Goal: Contribute content: Add original content to the website for others to see

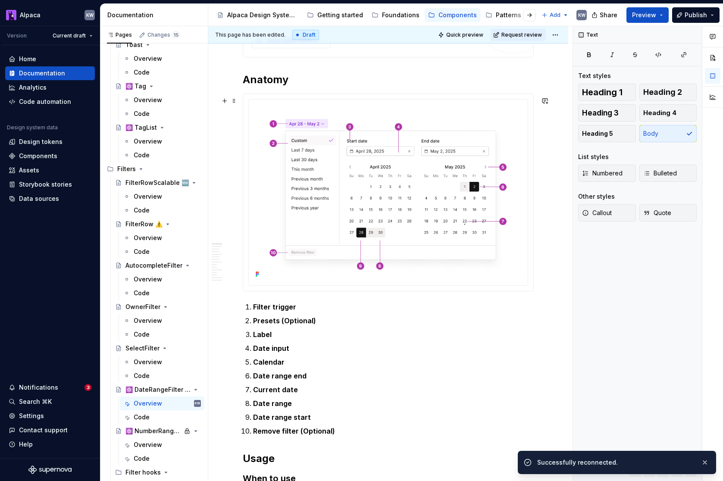
scroll to position [395, 0]
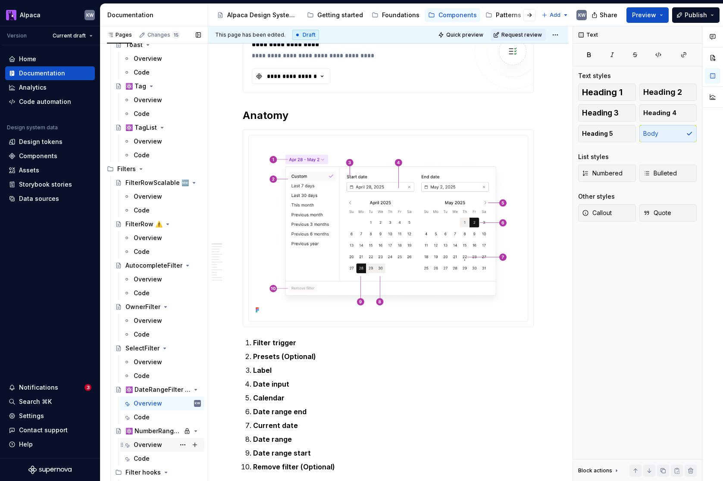
click at [153, 446] on div "Overview" at bounding box center [148, 445] width 28 height 9
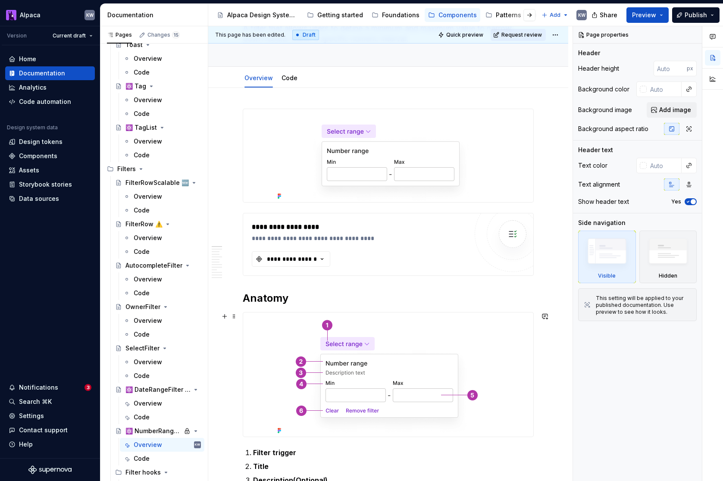
scroll to position [114, 0]
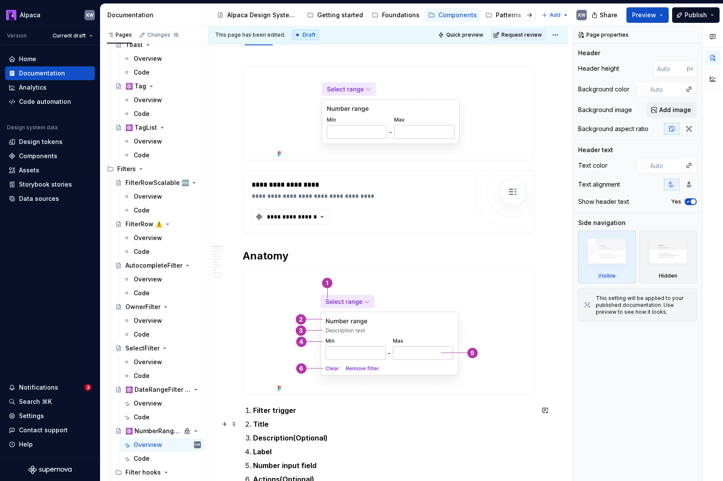
drag, startPoint x: 276, startPoint y: 424, endPoint x: 289, endPoint y: 420, distance: 13.5
click at [276, 424] on p "Title" at bounding box center [393, 424] width 281 height 10
click at [269, 425] on p "Title" at bounding box center [393, 424] width 281 height 10
type textarea "*"
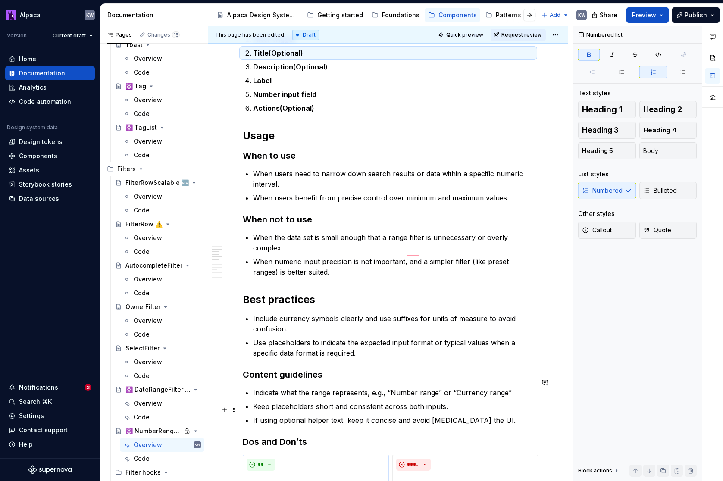
scroll to position [0, 0]
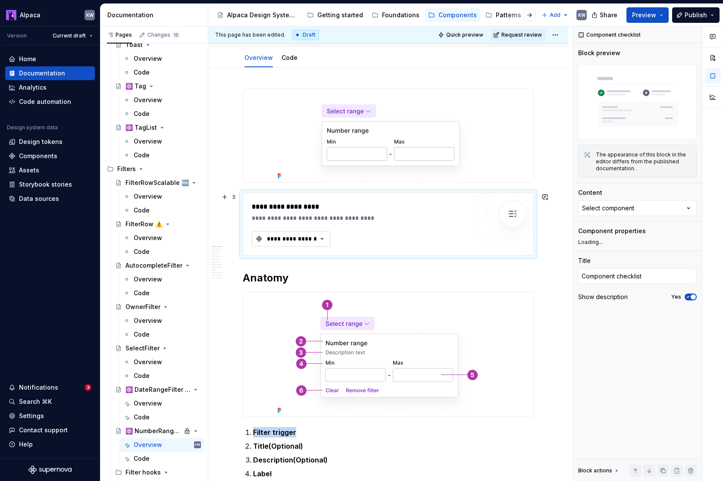
click at [300, 239] on div "**********" at bounding box center [292, 239] width 52 height 9
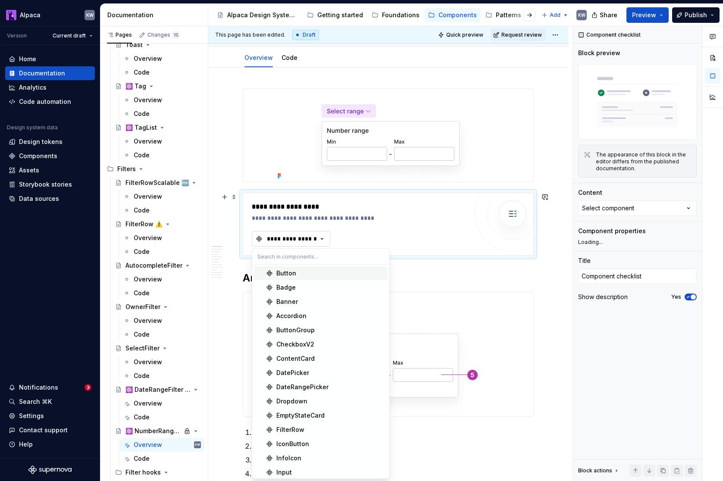
type textarea "*"
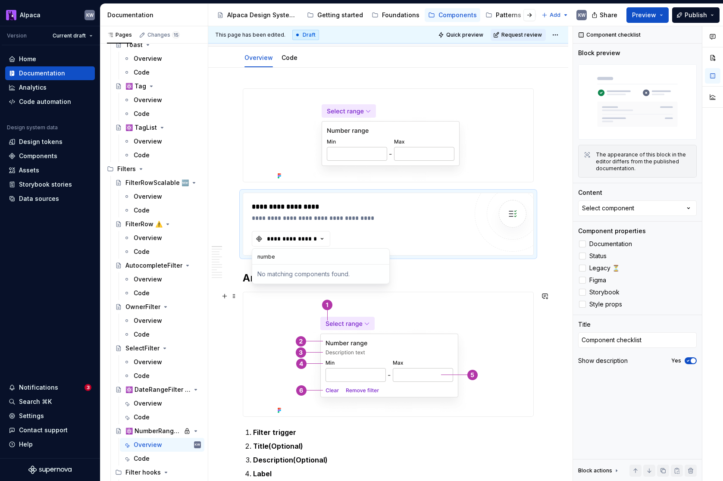
type input "number"
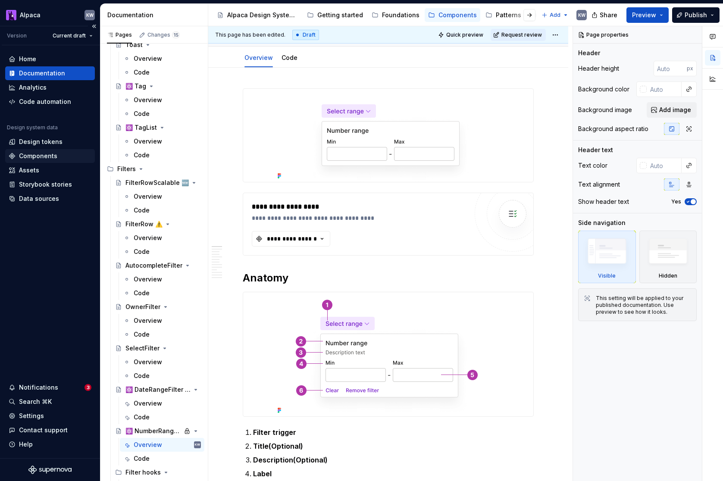
click at [55, 159] on div "Components" at bounding box center [38, 156] width 38 height 9
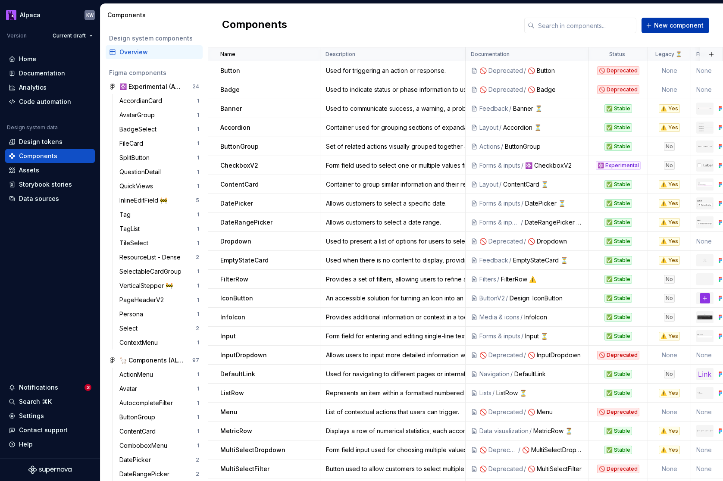
click at [674, 25] on span "New component" at bounding box center [679, 25] width 50 height 9
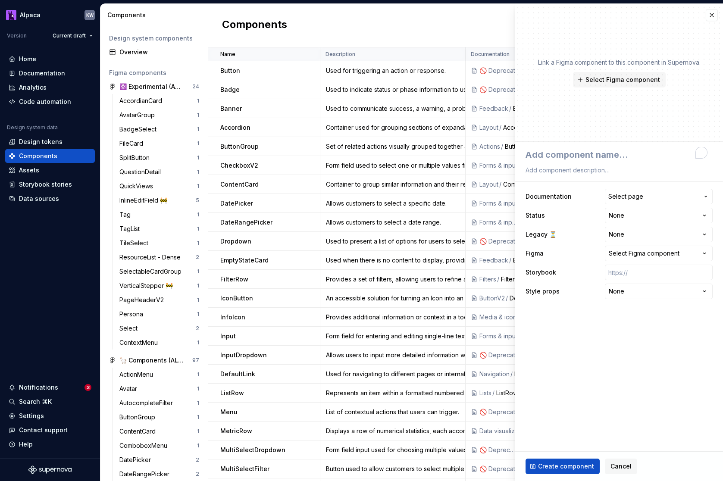
click at [630, 198] on span "Select page" at bounding box center [626, 196] width 35 height 9
click at [566, 154] on html "Alpaca KW Version Current draft Home Documentation Analytics Code automation De…" at bounding box center [361, 240] width 723 height 481
click at [606, 81] on html "Alpaca KW Version Current draft Home Documentation Analytics Code automation De…" at bounding box center [361, 240] width 723 height 481
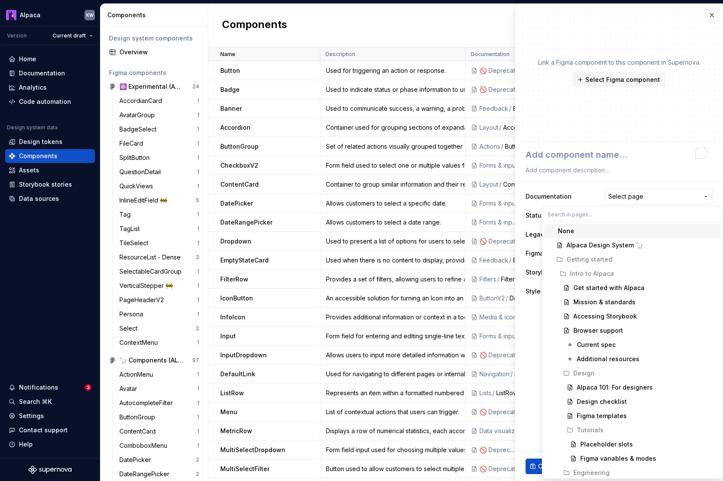
type textarea "*"
click at [599, 212] on input "text" at bounding box center [633, 215] width 180 height 16
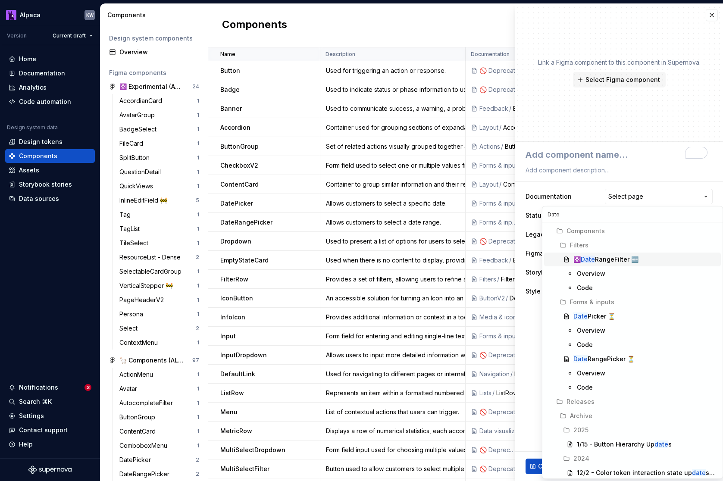
type input "Date"
click at [601, 258] on div "⚛️ Date RangeFilter 🆕" at bounding box center [606, 259] width 65 height 9
type textarea "*"
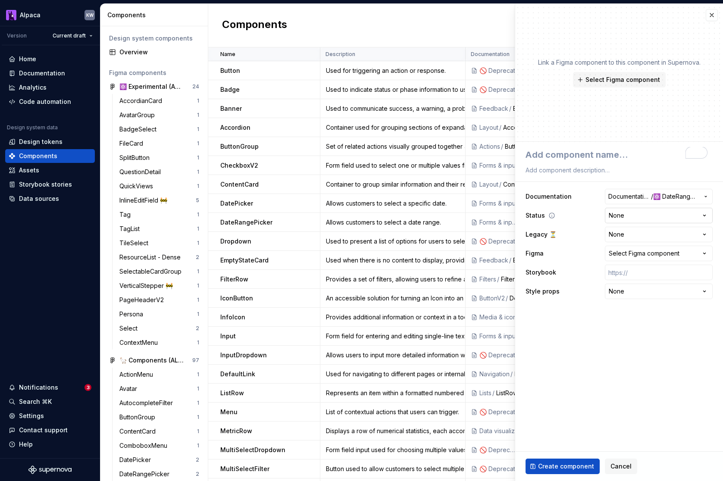
click at [650, 215] on html "Alpaca KW Version Current draft Home Documentation Analytics Code automation De…" at bounding box center [361, 240] width 723 height 481
select select "**********"
type textarea "*"
click at [657, 253] on div "Select Figma component" at bounding box center [644, 253] width 71 height 9
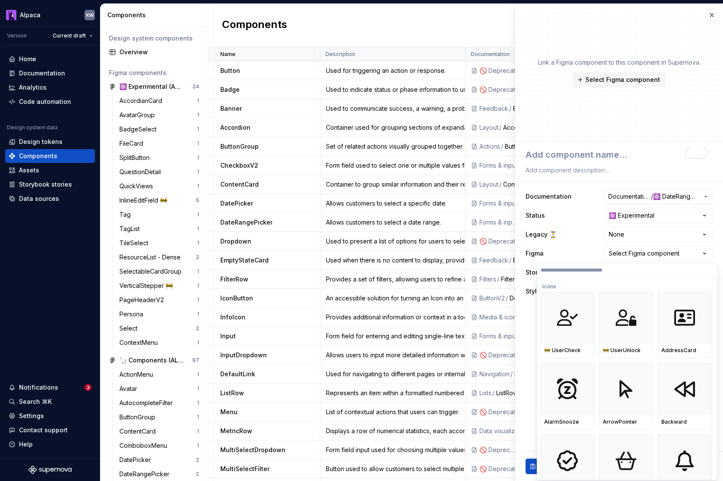
click at [606, 267] on input "search" at bounding box center [627, 270] width 180 height 7
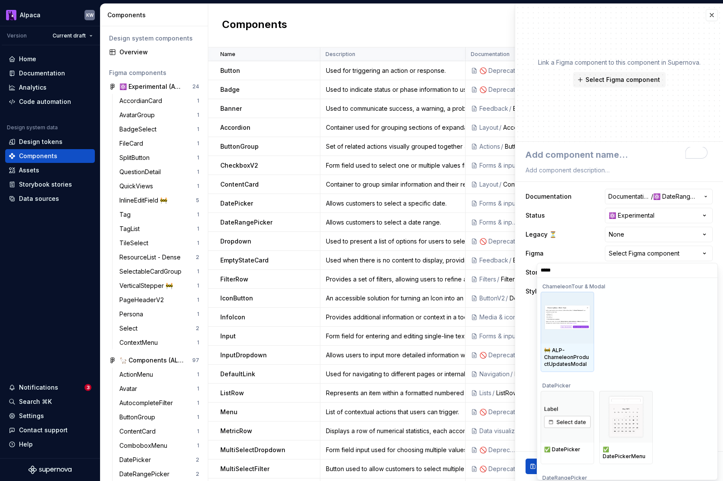
type input "******"
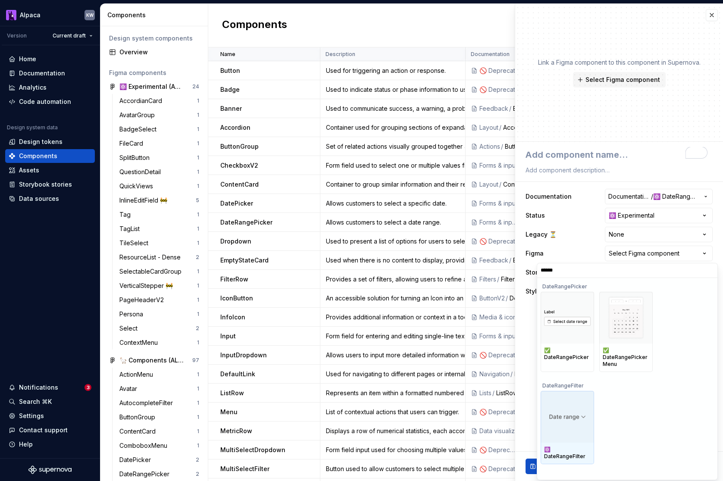
click at [571, 423] on img at bounding box center [567, 417] width 47 height 13
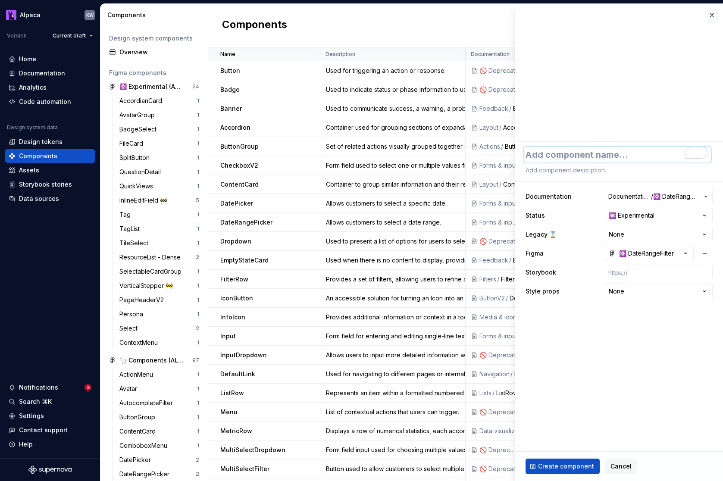
click at [575, 151] on textarea "To enrich screen reader interactions, please activate Accessibility in Grammarl…" at bounding box center [617, 155] width 187 height 16
type textarea "*"
type textarea "D"
type textarea "*"
type textarea "Da"
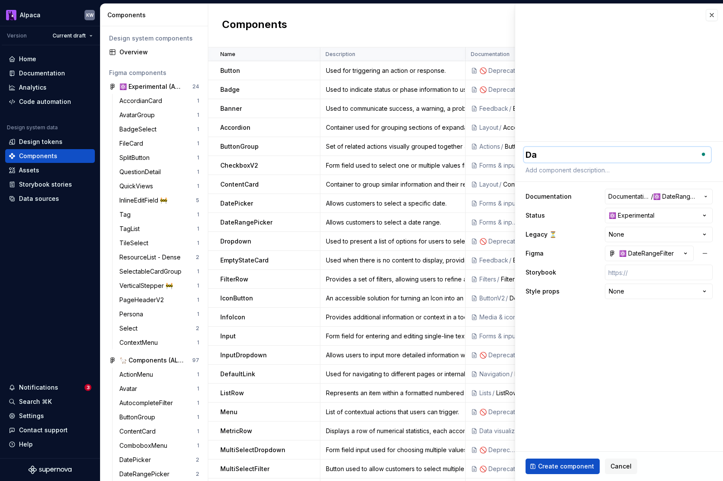
type textarea "*"
type textarea "Dat"
type textarea "*"
type textarea "Date"
type textarea "*"
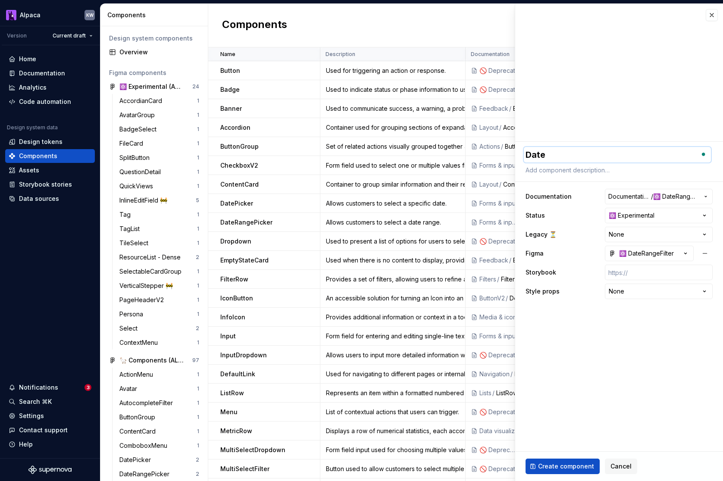
type textarea "DateR"
type textarea "*"
type textarea "DateRa"
type textarea "*"
type textarea "DateRan"
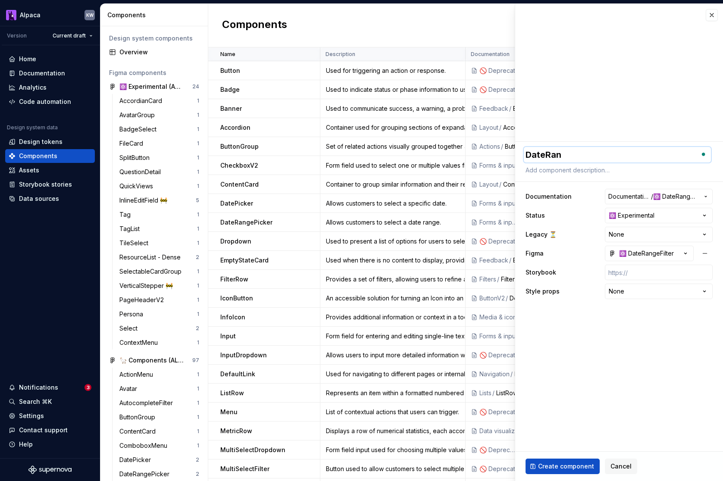
type textarea "*"
type textarea "DateRang"
type textarea "*"
type textarea "DateRange"
type textarea "*"
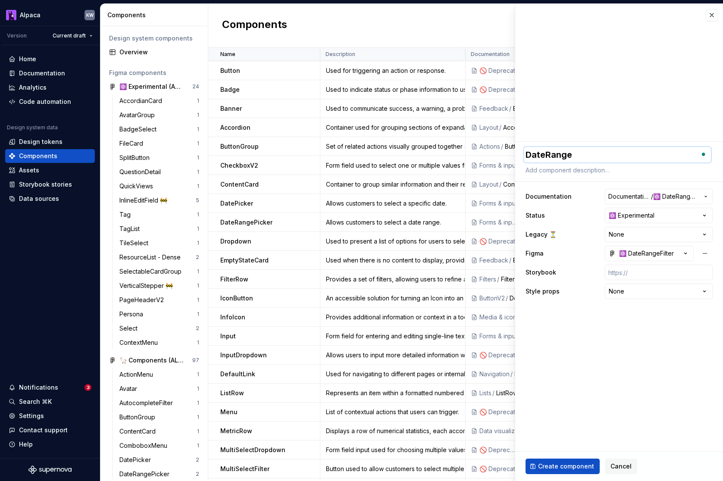
type textarea "DateRangeF"
type textarea "*"
type textarea "DateRangeFi"
type textarea "*"
type textarea "DateRangeFil"
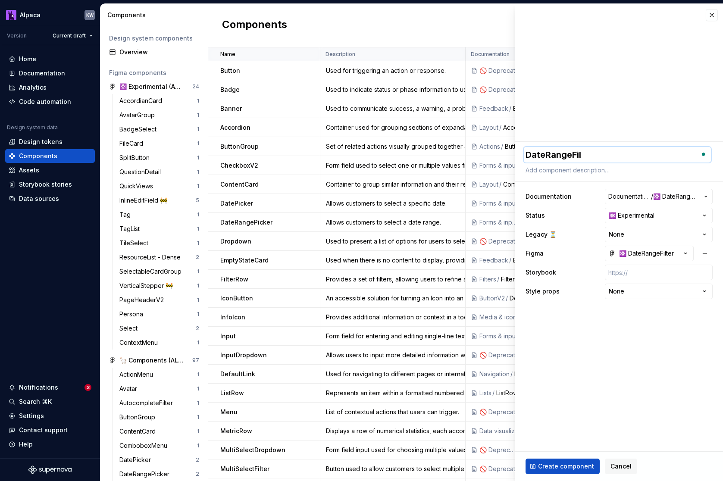
type textarea "*"
type textarea "DateRangeFilte"
type textarea "*"
type textarea "DateRangeFilter"
click at [597, 170] on textarea at bounding box center [617, 170] width 187 height 12
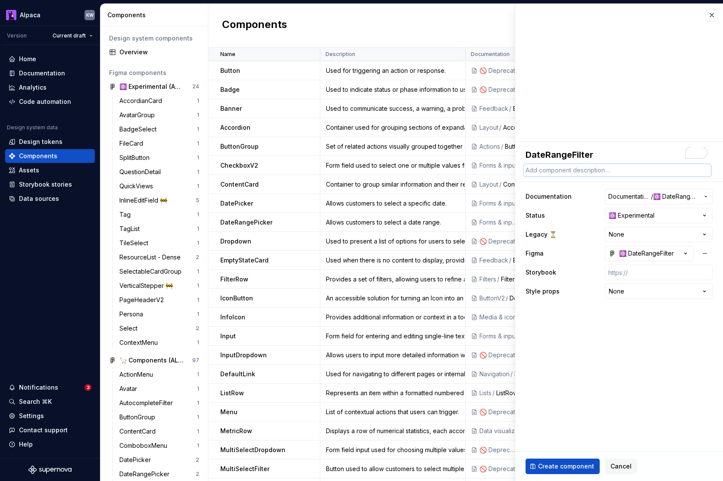
paste textarea "Allows customers to filter by a selected date range from presets or custom rang…"
type textarea "*"
type textarea "Allows customers to filter by a selected date range from presets or custom rang…"
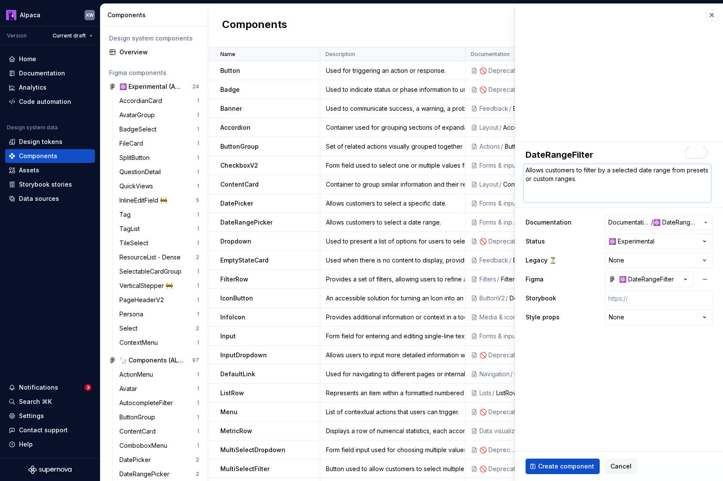
type textarea "*"
type textarea "Allows customers to filter by a selected date range from presets or custom rang…"
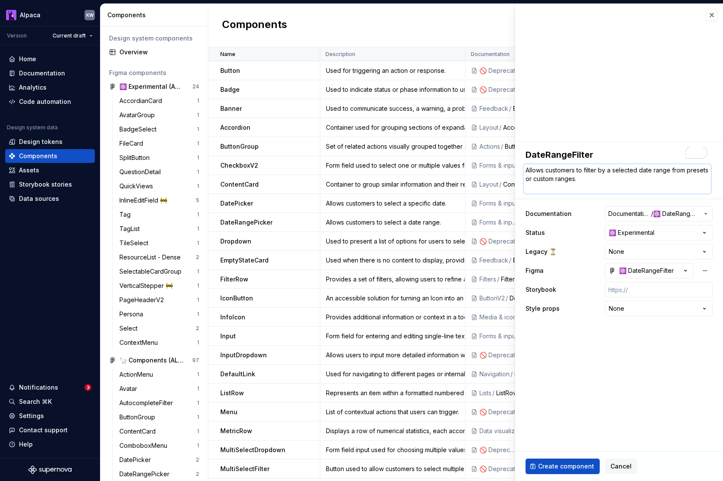
type textarea "*"
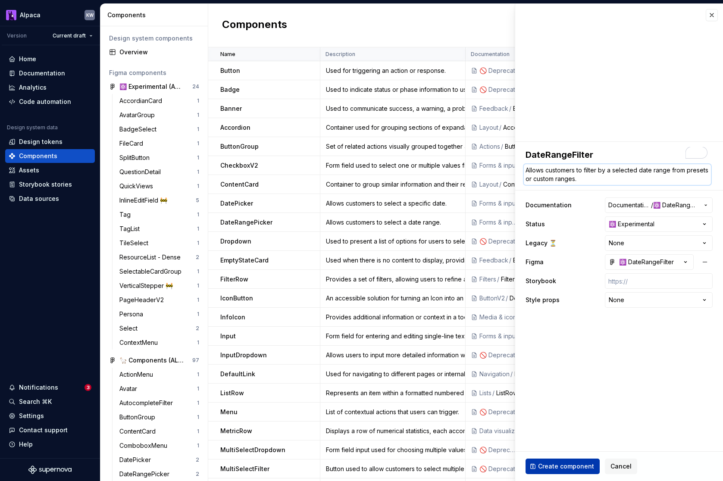
type textarea "Allows customers to filter by a selected date range from presets or custom rang…"
click at [573, 465] on span "Create component" at bounding box center [566, 466] width 56 height 9
type textarea "*"
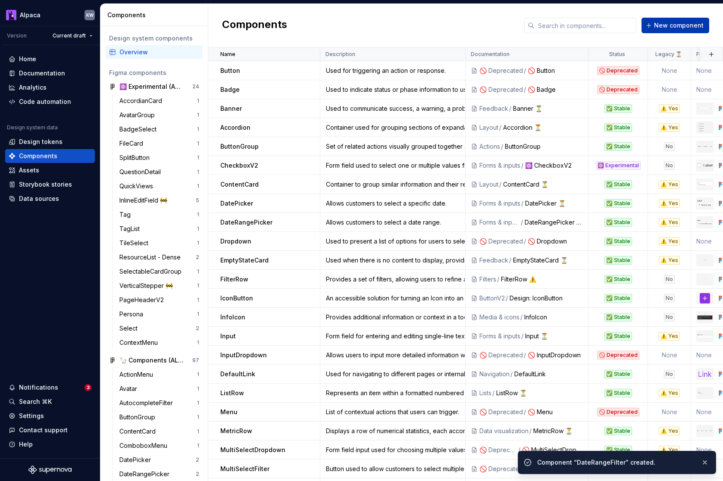
click at [669, 24] on span "New component" at bounding box center [679, 25] width 50 height 9
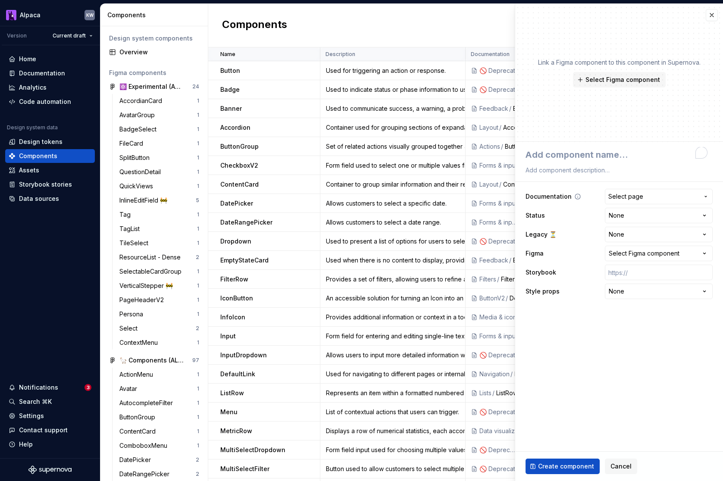
click at [594, 153] on textarea "To enrich screen reader interactions, please activate Accessibility in Grammarl…" at bounding box center [617, 155] width 187 height 16
click at [563, 154] on textarea "To enrich screen reader interactions, please activate Accessibility in Grammarl…" at bounding box center [617, 155] width 187 height 16
click at [549, 160] on textarea "To enrich screen reader interactions, please activate Accessibility in Grammarl…" at bounding box center [617, 155] width 187 height 16
type textarea "*"
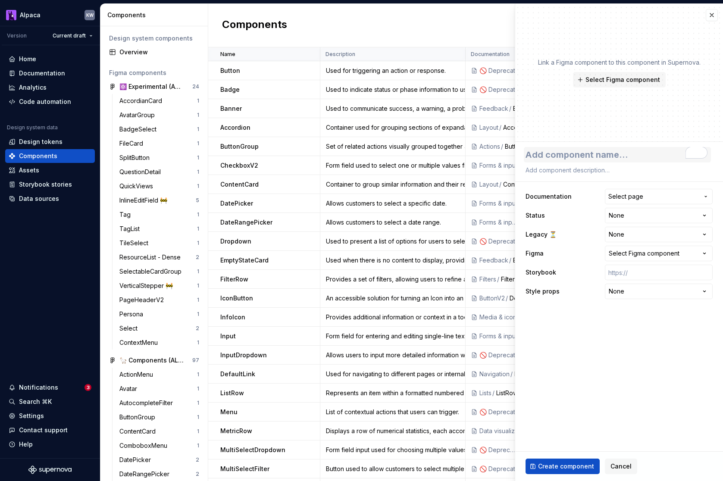
type textarea "N"
type textarea "*"
type textarea "Nu"
type textarea "*"
type textarea "Num"
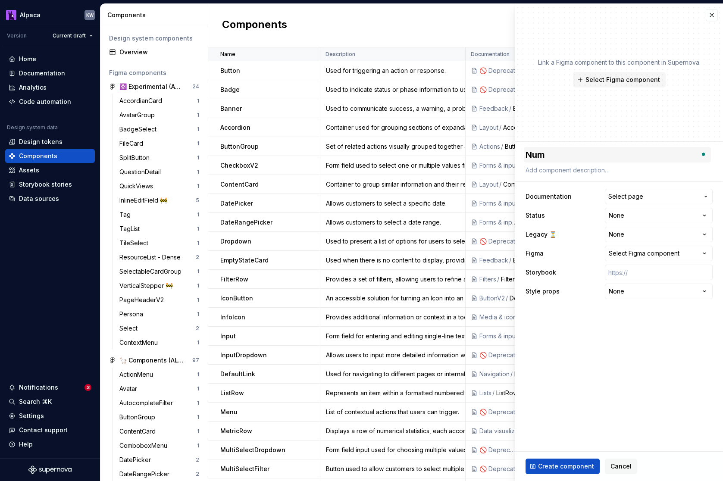
type textarea "*"
type textarea "Numb"
type textarea "*"
type textarea "Numbe"
type textarea "*"
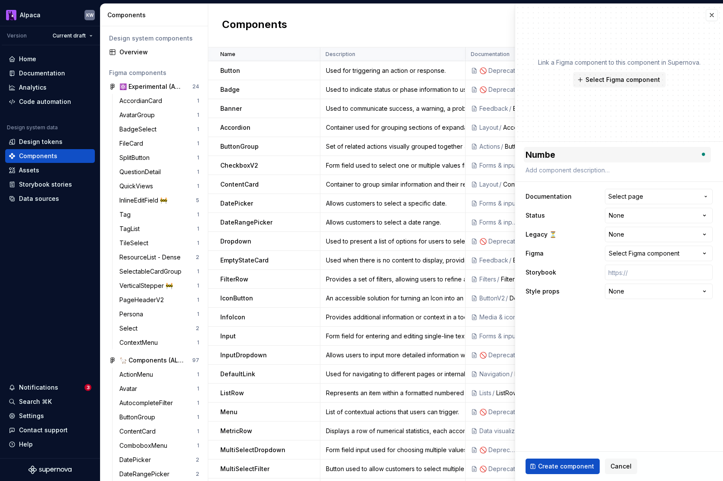
type textarea "Number"
type textarea "*"
type textarea "NumberR"
type textarea "*"
type textarea "NumberRa"
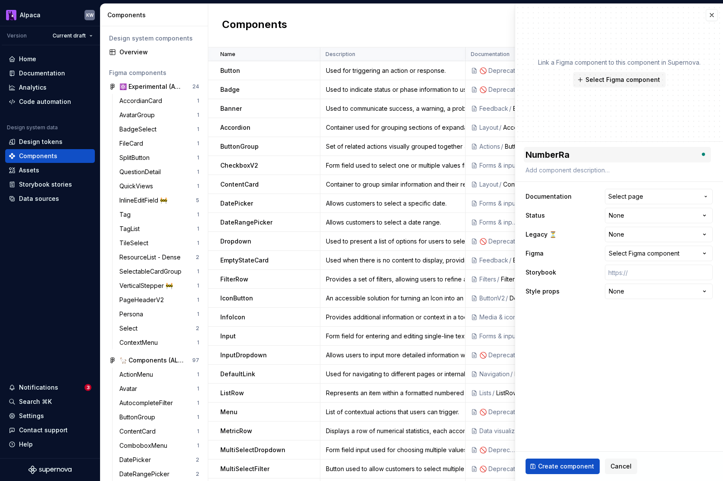
type textarea "*"
type textarea "NumberRang"
type textarea "*"
type textarea "NumberRange"
type textarea "*"
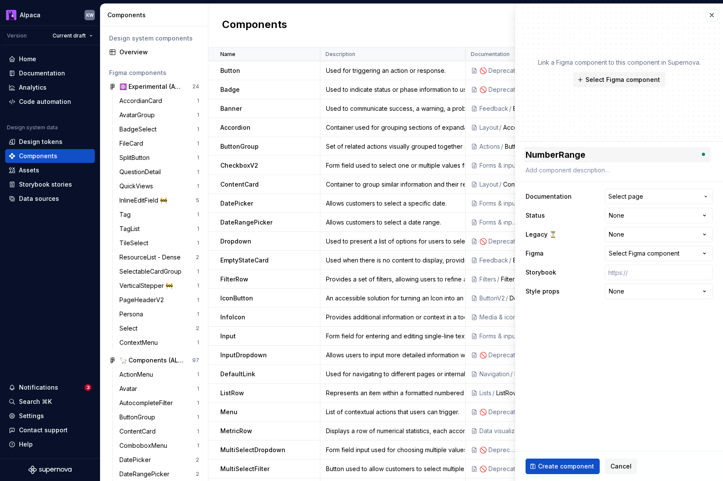
type textarea "NumberRanger"
type textarea "*"
type textarea "NumberRangerF"
type textarea "*"
type textarea "NumberRangerFi"
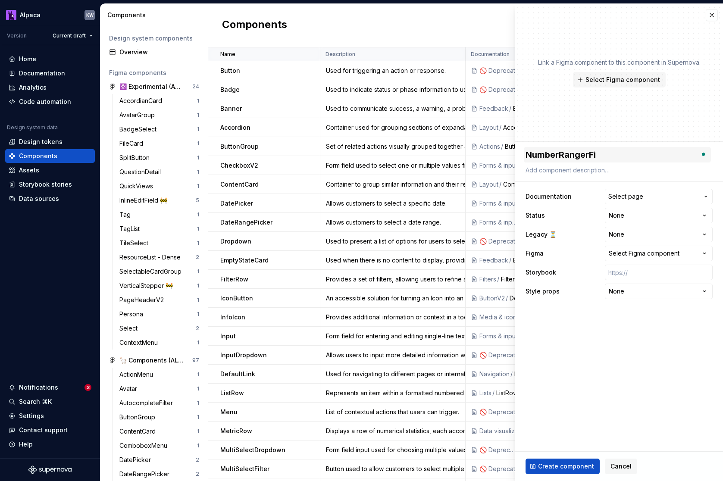
type textarea "*"
type textarea "NumberRangerFil"
type textarea "*"
type textarea "NumberRangerFilt"
type textarea "*"
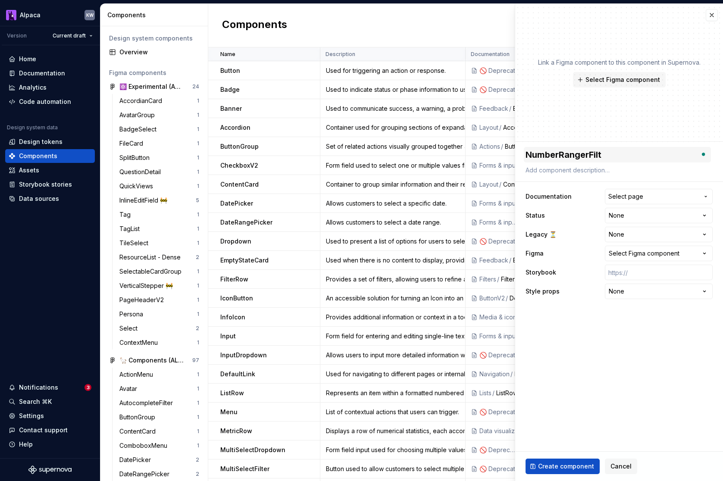
type textarea "NumberRangerFilte"
type textarea "*"
type textarea "NumberRangerFilter"
click at [619, 173] on textarea at bounding box center [617, 170] width 187 height 12
paste textarea "A filter that allows users to define a minimum and maximum value to narrow down…"
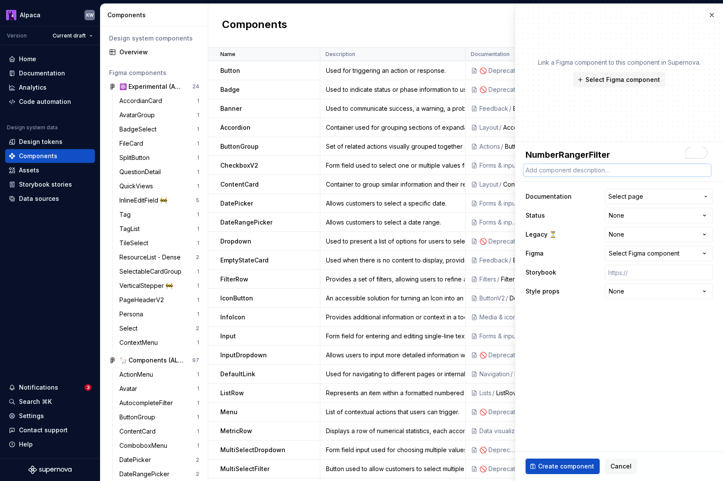
type textarea "*"
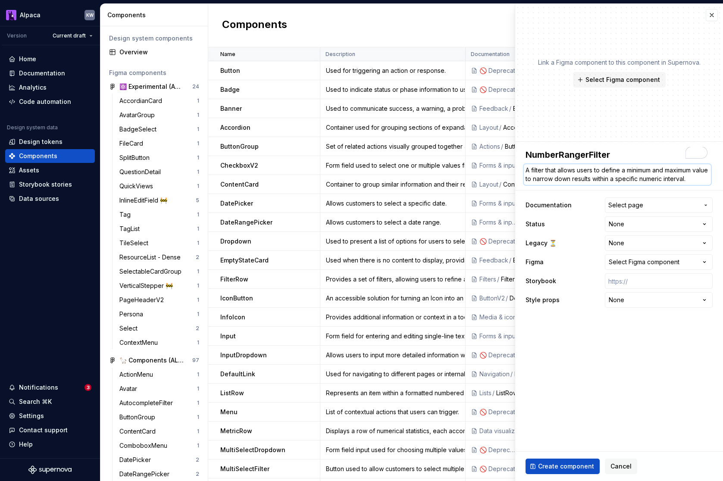
type textarea "A filter that allows users to define a minimum and maximum value to narrow down…"
click at [648, 203] on span "Select page" at bounding box center [654, 205] width 91 height 9
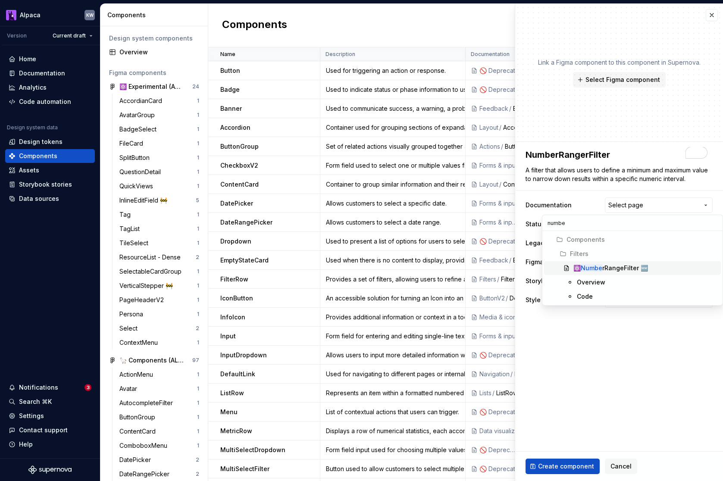
type input "number"
click at [656, 267] on div "⚛️ Number RangeFilter 🆕" at bounding box center [646, 268] width 144 height 9
type textarea "*"
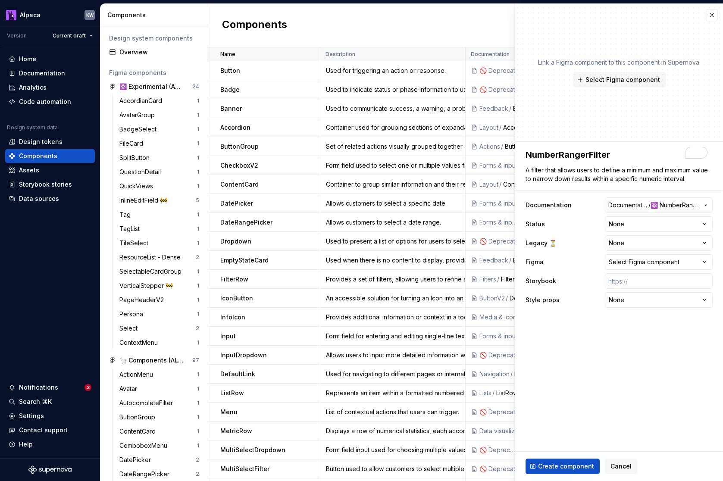
click at [632, 226] on html "Alpaca KW Version Current draft Home Documentation Analytics Code automation De…" at bounding box center [361, 240] width 723 height 481
select select "**********"
type textarea "*"
click at [663, 269] on button "Select Figma component" at bounding box center [659, 263] width 108 height 16
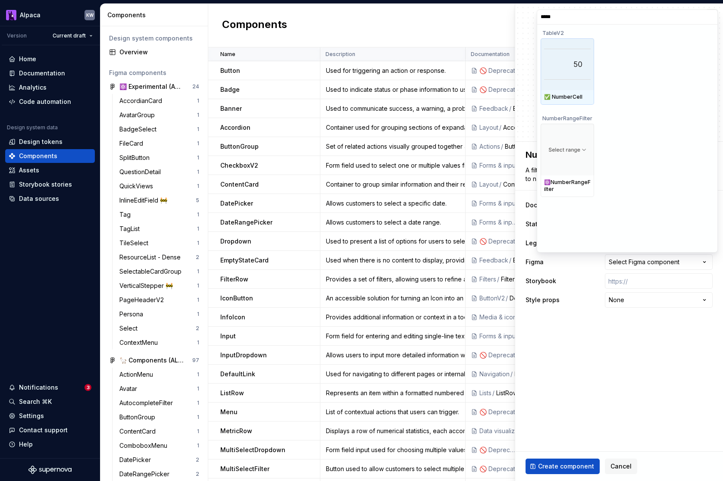
type input "******"
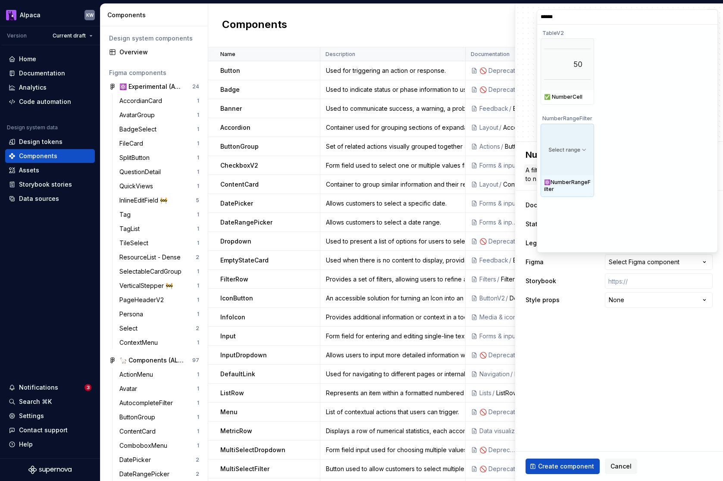
drag, startPoint x: 561, startPoint y: 151, endPoint x: 564, endPoint y: 167, distance: 17.1
click at [561, 151] on img at bounding box center [567, 150] width 47 height 12
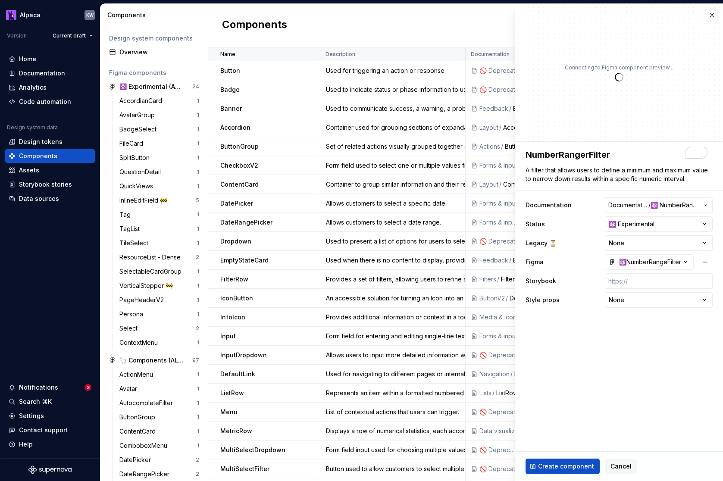
type textarea "*"
click at [663, 245] on html "Alpaca KW Version Current draft Home Documentation Analytics Code automation De…" at bounding box center [361, 240] width 723 height 481
select select "**********"
click at [578, 469] on ul "No internet connection. Reconnect to ensure all of your changes are synced. Suc…" at bounding box center [617, 475] width 212 height 14
click at [569, 467] on body "Alpaca KW Version Current draft Home Documentation Analytics Code automation De…" at bounding box center [361, 240] width 723 height 481
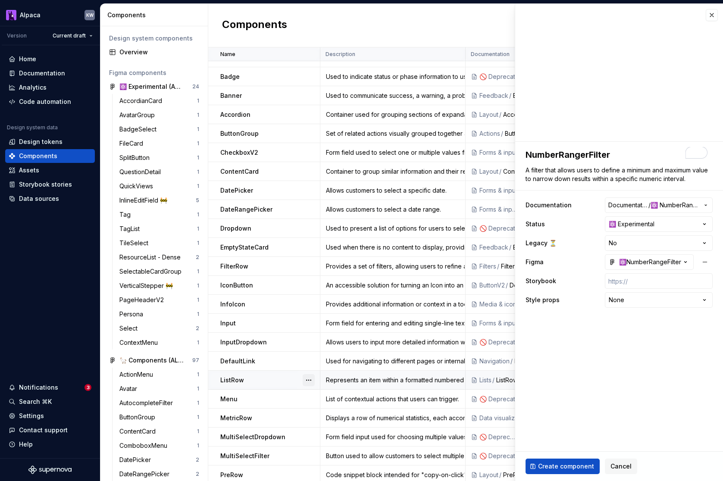
scroll to position [20, 0]
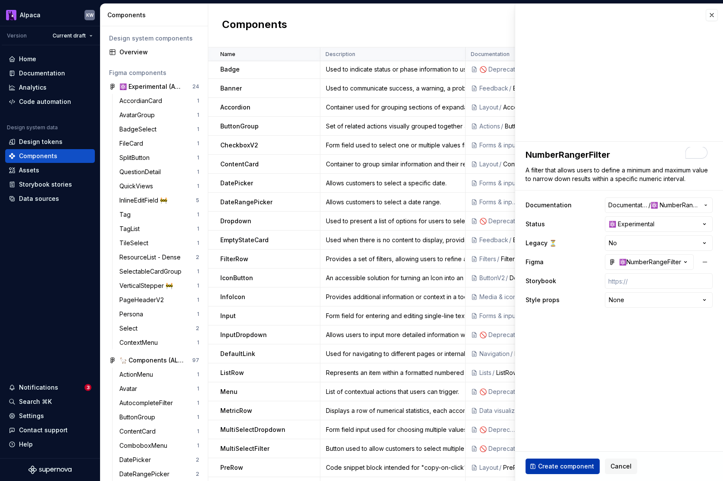
click at [576, 465] on span "Create component" at bounding box center [566, 466] width 56 height 9
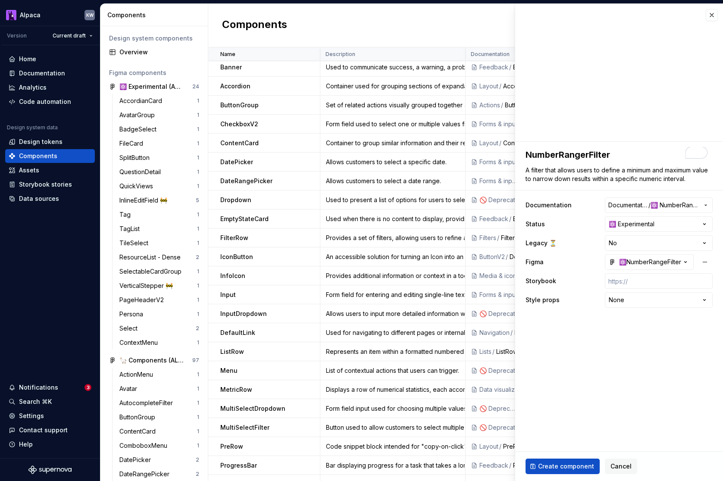
type textarea "*"
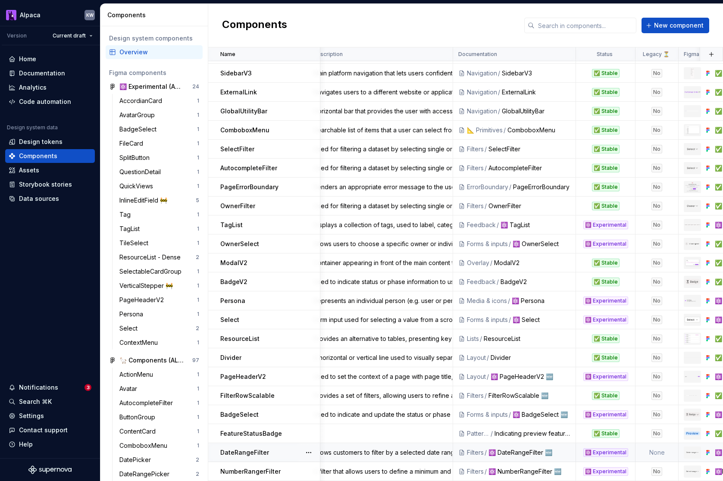
scroll to position [1098, 17]
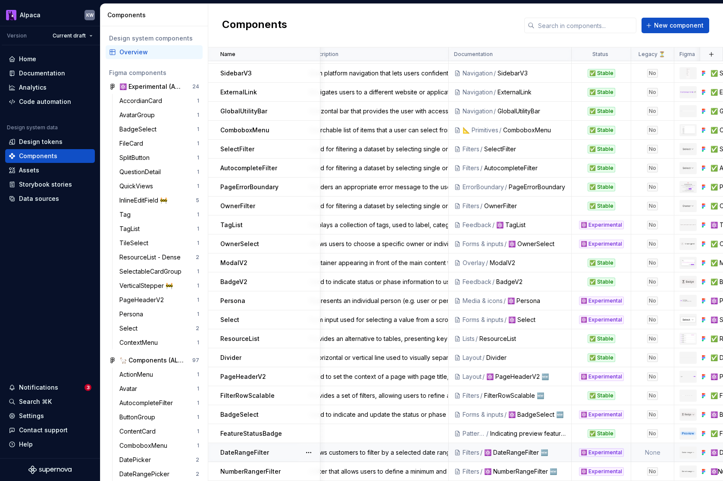
click at [653, 453] on td "None" at bounding box center [653, 452] width 43 height 19
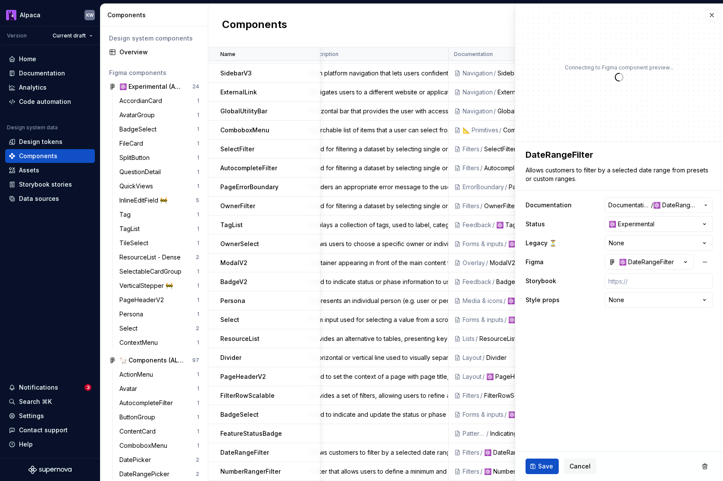
click at [657, 453] on div "Save Cancel" at bounding box center [619, 466] width 208 height 29
type textarea "*"
click at [642, 248] on html "Alpaca KW Version Current draft Home Documentation Analytics Code automation De…" at bounding box center [361, 240] width 723 height 481
select select "**********"
click at [539, 460] on button "Save" at bounding box center [542, 467] width 33 height 16
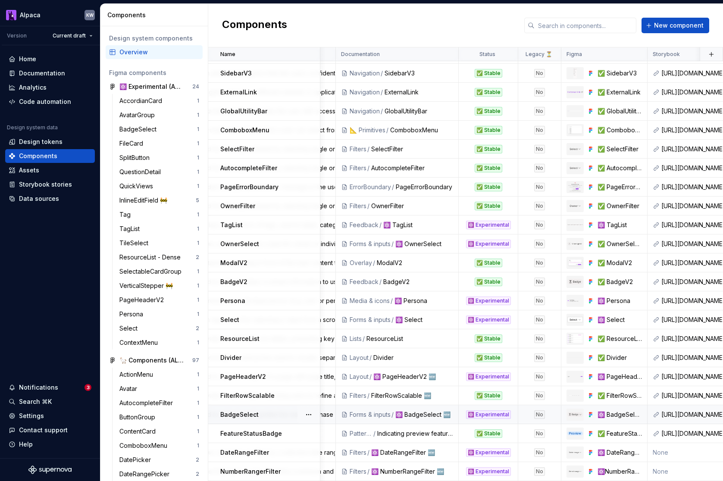
scroll to position [1098, 0]
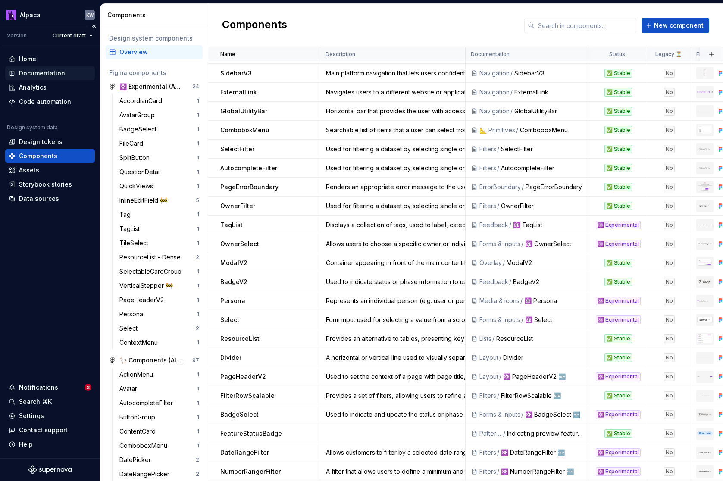
click at [46, 71] on div "Documentation" at bounding box center [42, 73] width 46 height 9
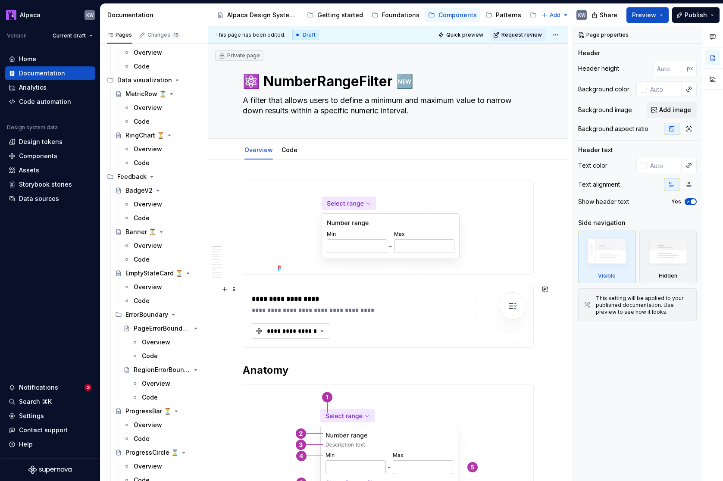
scroll to position [12, 0]
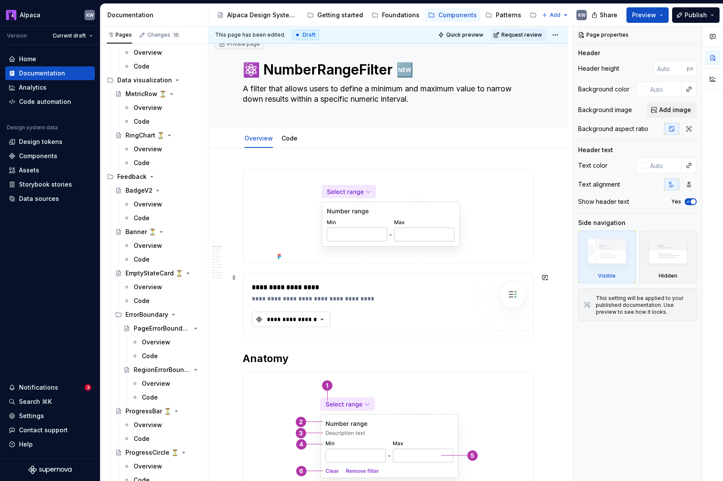
type textarea "*"
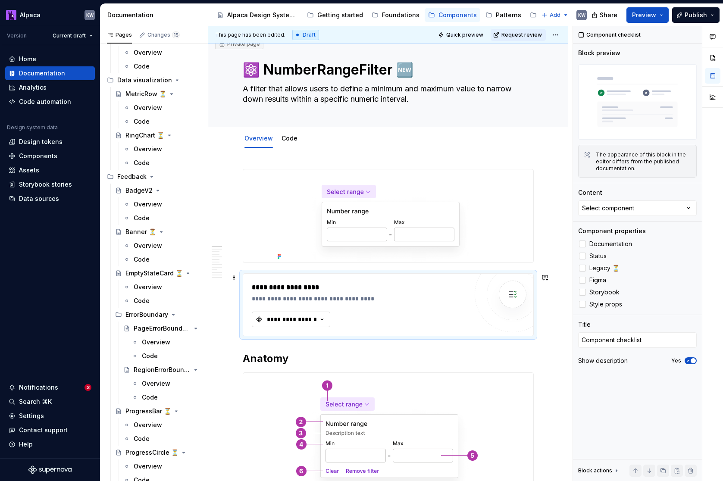
click at [309, 319] on div "**********" at bounding box center [292, 319] width 52 height 9
type input "number"
click at [341, 358] on div "NumberRangerFilter" at bounding box center [331, 354] width 108 height 9
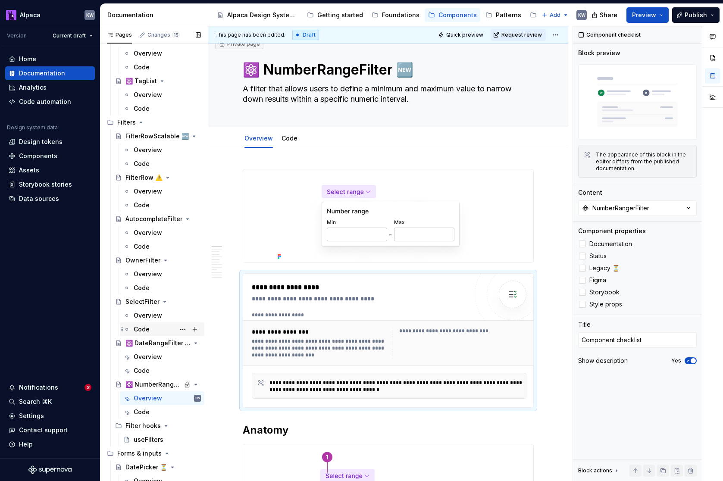
scroll to position [835, 0]
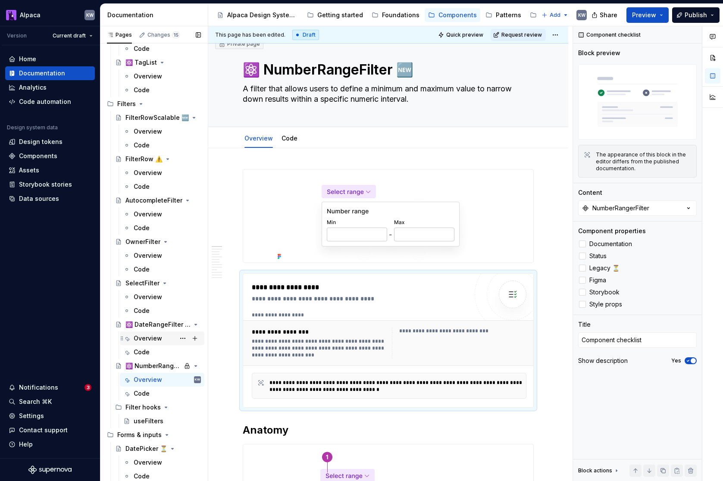
click at [156, 337] on div "Overview" at bounding box center [148, 338] width 28 height 9
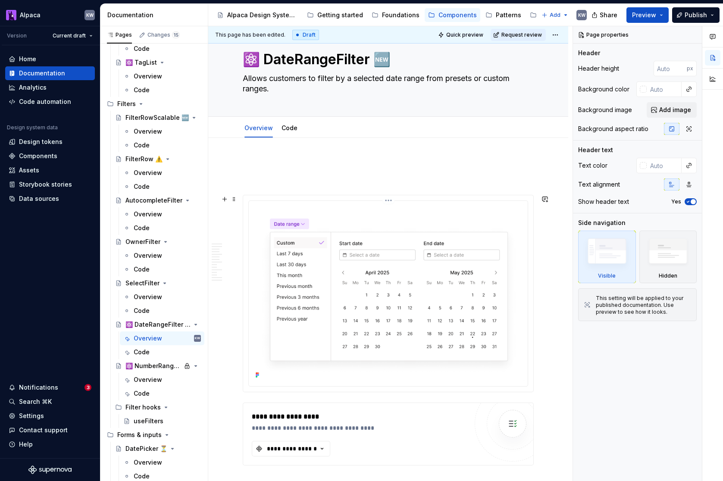
scroll to position [112, 0]
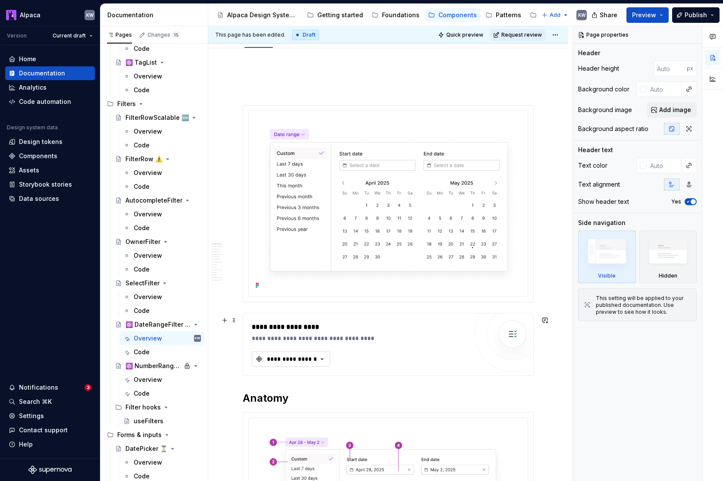
click at [304, 361] on div "**********" at bounding box center [292, 359] width 52 height 9
type textarea "*"
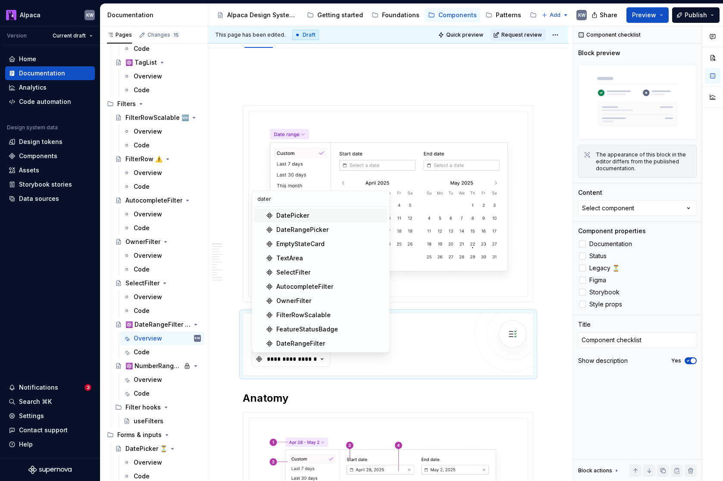
type input "datera"
click at [335, 340] on div "DateRangeFilter" at bounding box center [331, 343] width 108 height 9
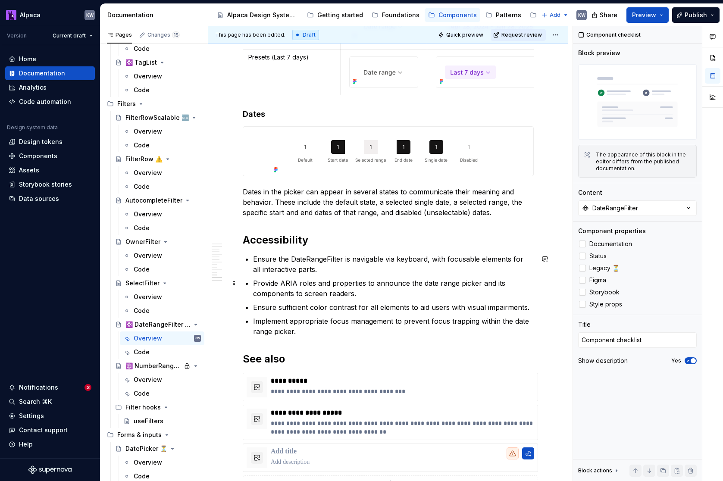
scroll to position [2206, 0]
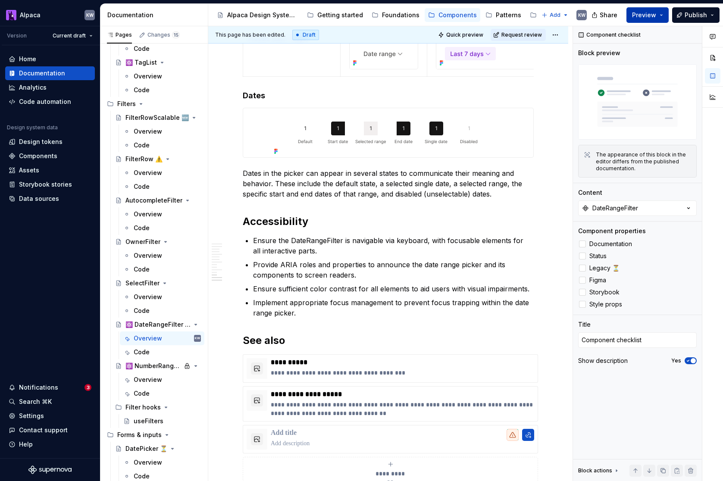
click at [658, 15] on button "Preview" at bounding box center [648, 15] width 42 height 16
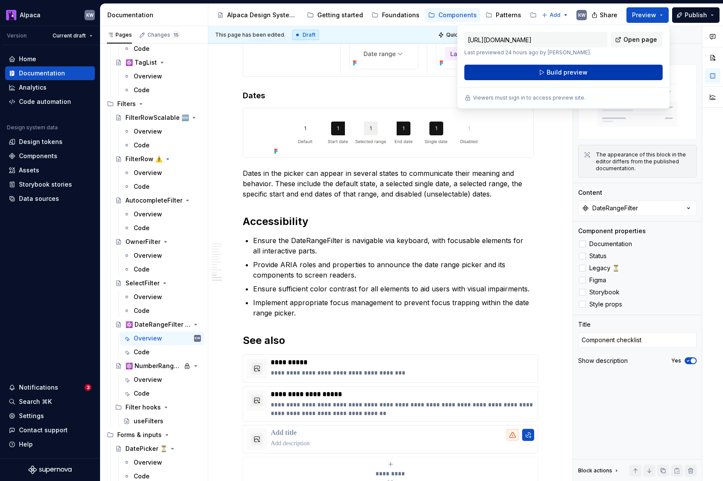
click at [605, 67] on button "Build preview" at bounding box center [564, 73] width 198 height 16
type textarea "*"
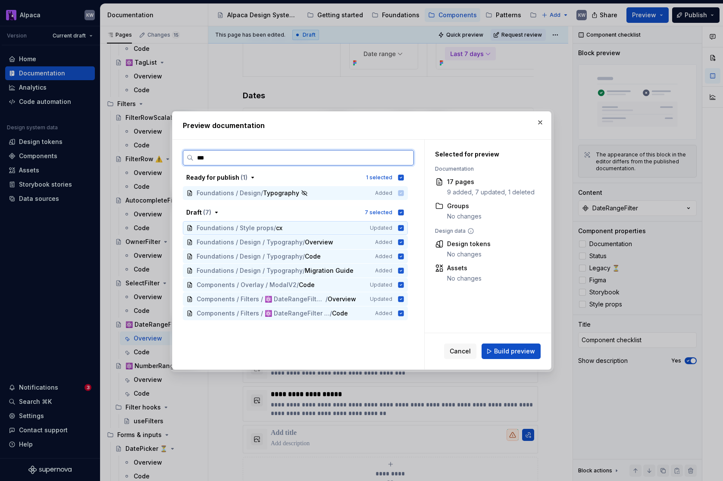
type input "****"
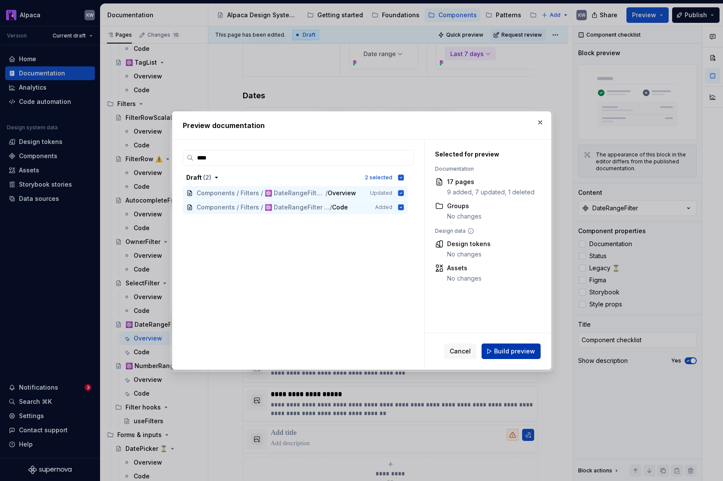
click at [496, 352] on button "Build preview" at bounding box center [511, 352] width 59 height 16
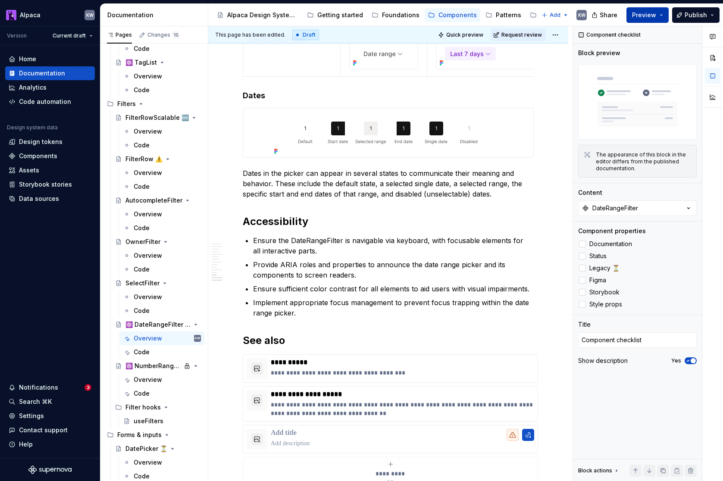
click at [651, 16] on span "Preview" at bounding box center [644, 15] width 24 height 9
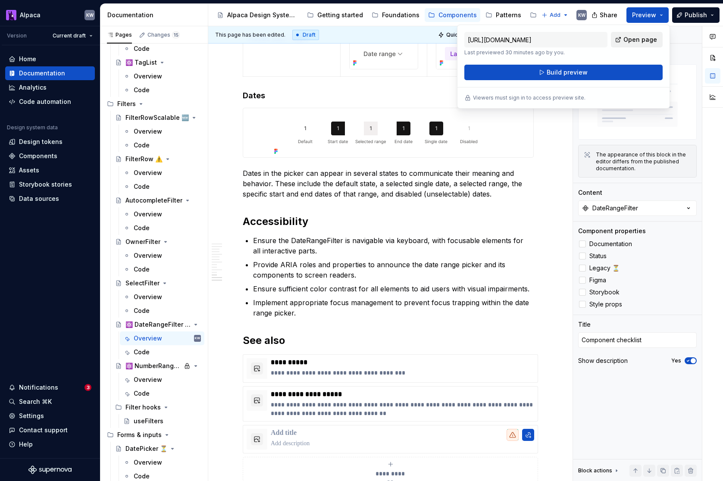
click at [641, 43] on span "Open page" at bounding box center [641, 39] width 34 height 9
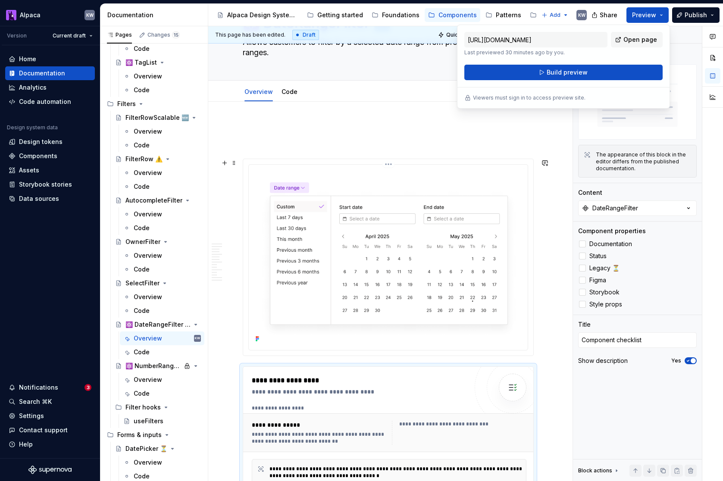
scroll to position [185, 0]
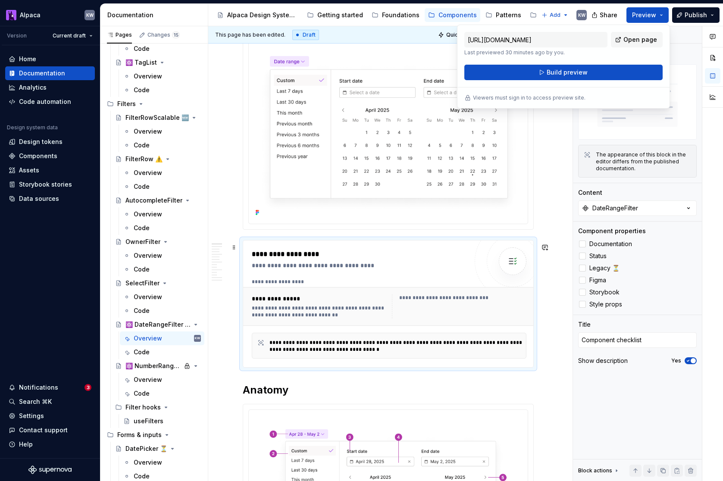
click at [321, 269] on div "**********" at bounding box center [362, 265] width 220 height 9
click at [515, 265] on img at bounding box center [512, 261] width 17 height 17
click at [629, 41] on div "Component checklist" at bounding box center [637, 34] width 129 height 17
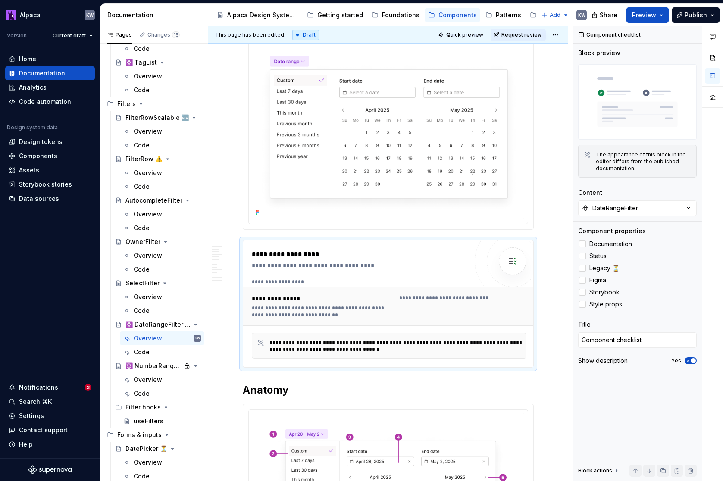
click at [390, 298] on div "**********" at bounding box center [389, 307] width 275 height 24
click at [361, 317] on div "**********" at bounding box center [320, 312] width 137 height 14
click at [656, 13] on span "Preview" at bounding box center [644, 15] width 24 height 9
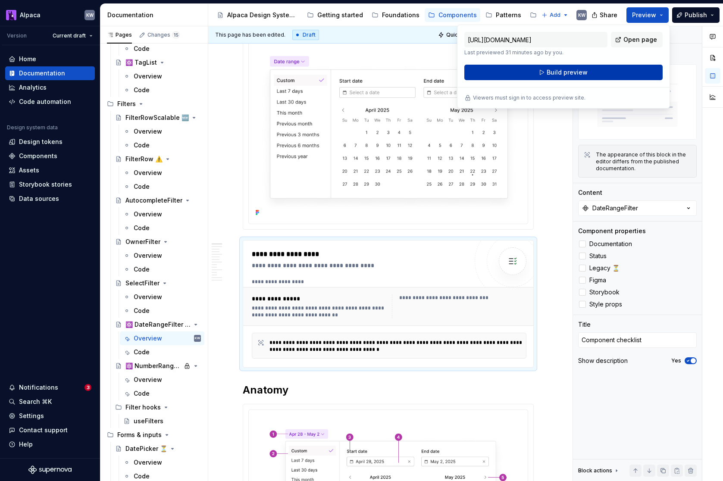
click at [624, 73] on button "Build preview" at bounding box center [564, 73] width 198 height 16
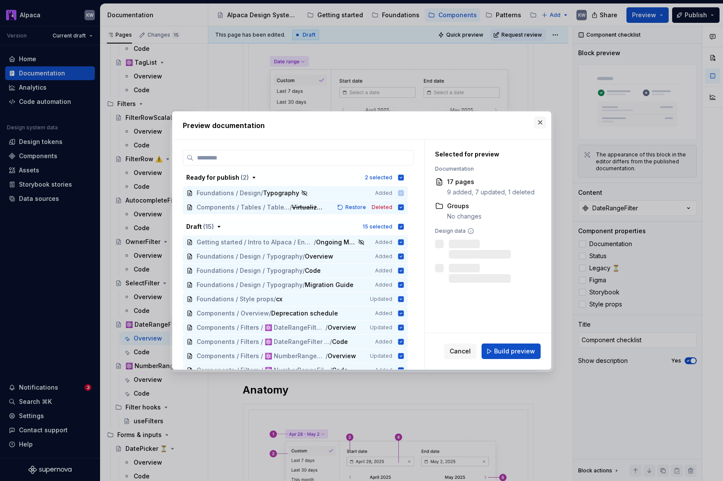
click at [539, 121] on button "button" at bounding box center [540, 122] width 12 height 12
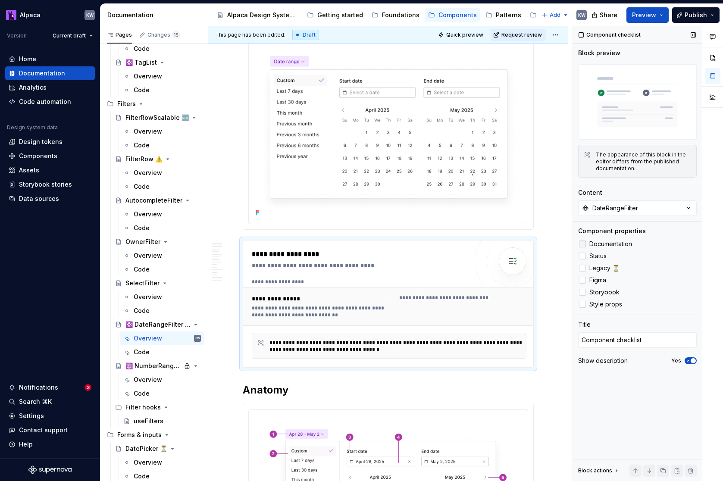
click at [584, 244] on div at bounding box center [582, 244] width 7 height 7
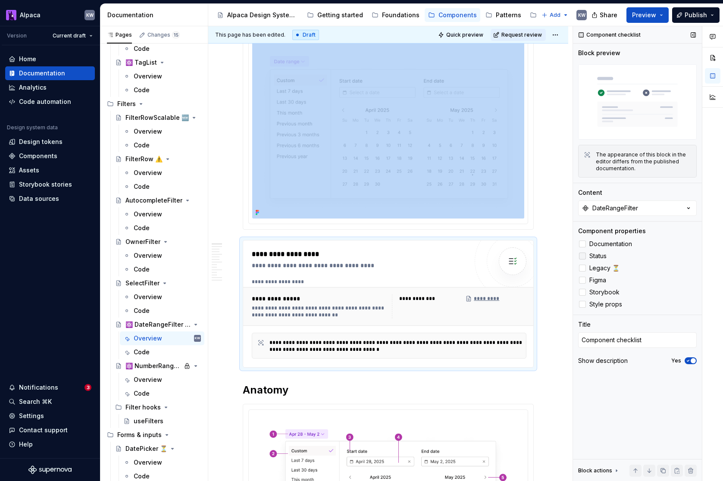
click at [583, 255] on div at bounding box center [582, 256] width 7 height 7
click at [585, 278] on div at bounding box center [582, 280] width 7 height 7
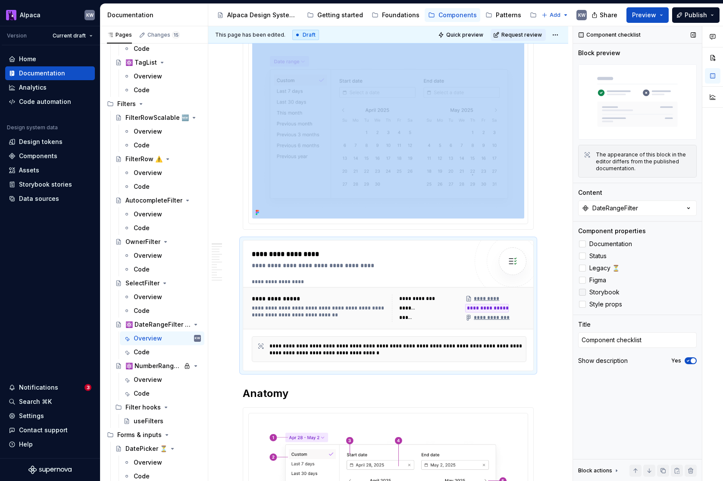
click at [582, 292] on div at bounding box center [582, 292] width 7 height 7
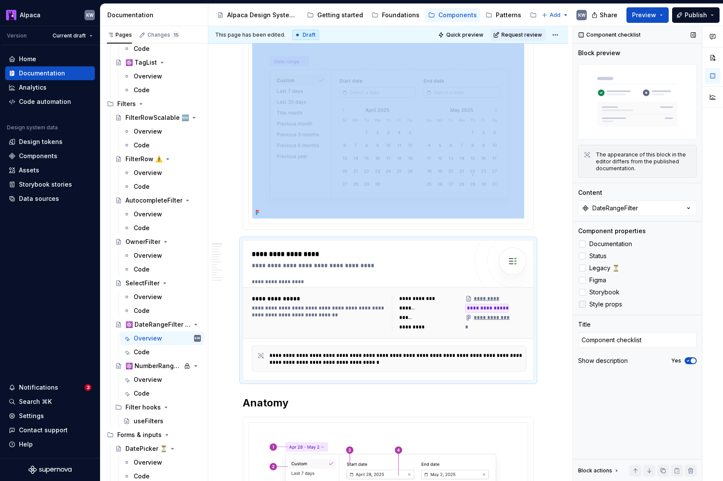
click at [583, 305] on div at bounding box center [582, 304] width 7 height 7
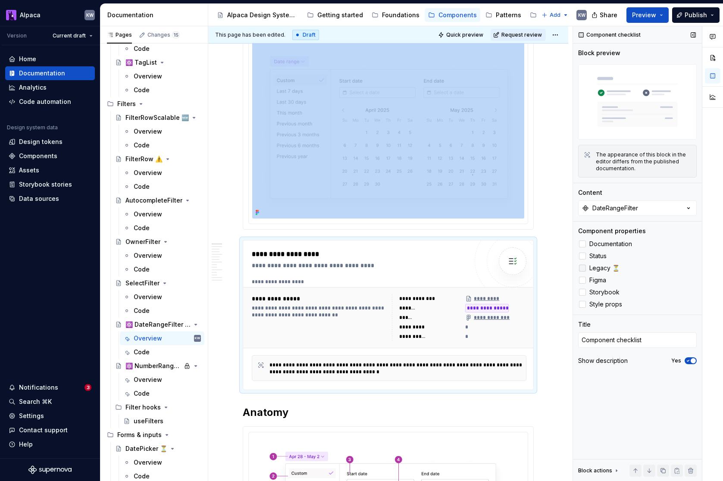
click at [582, 268] on div at bounding box center [582, 268] width 7 height 7
type textarea "*"
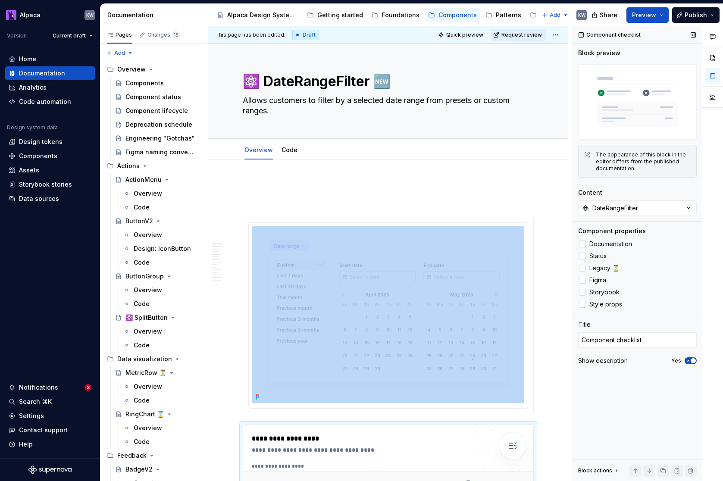
scroll to position [185, 0]
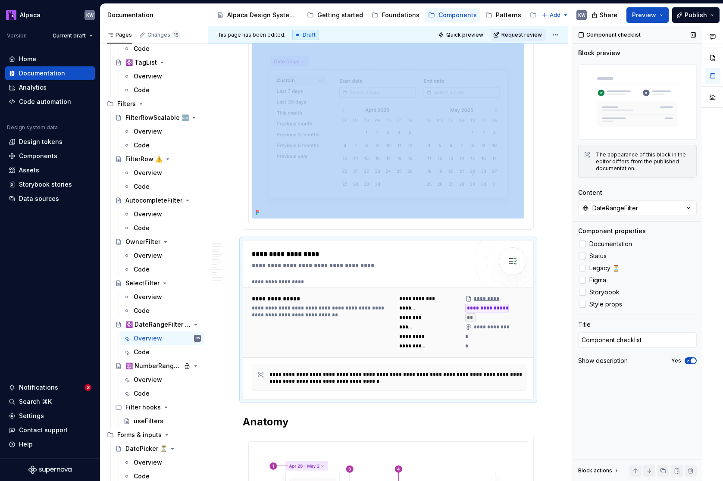
click at [687, 360] on icon "button" at bounding box center [688, 360] width 7 height 5
click at [689, 360] on span "button" at bounding box center [688, 360] width 5 height 5
click at [691, 362] on span "button" at bounding box center [693, 360] width 5 height 5
click at [654, 15] on span "Preview" at bounding box center [644, 15] width 24 height 9
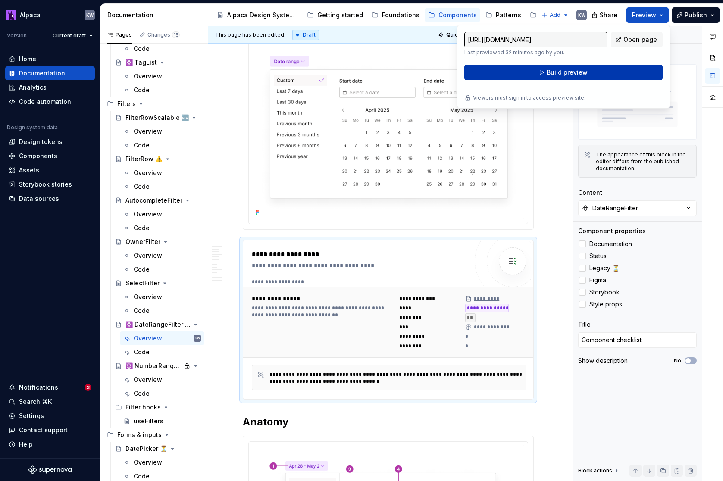
click at [634, 75] on button "Build preview" at bounding box center [564, 73] width 198 height 16
type textarea "*"
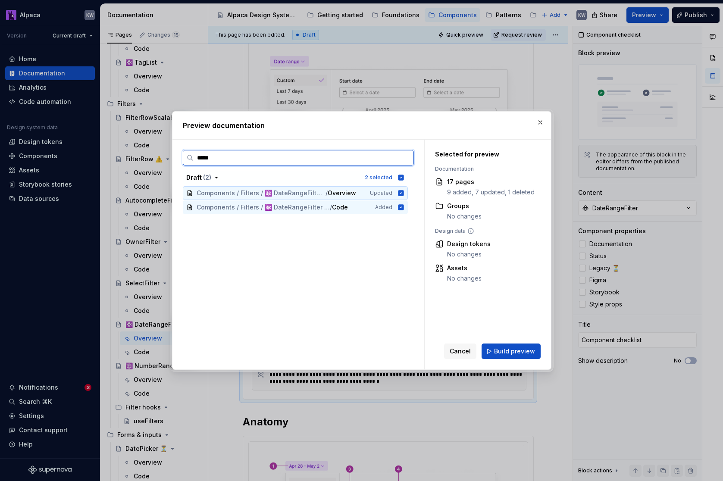
type input "******"
drag, startPoint x: 406, startPoint y: 209, endPoint x: 408, endPoint y: 222, distance: 13.4
click at [404, 209] on icon at bounding box center [401, 207] width 6 height 6
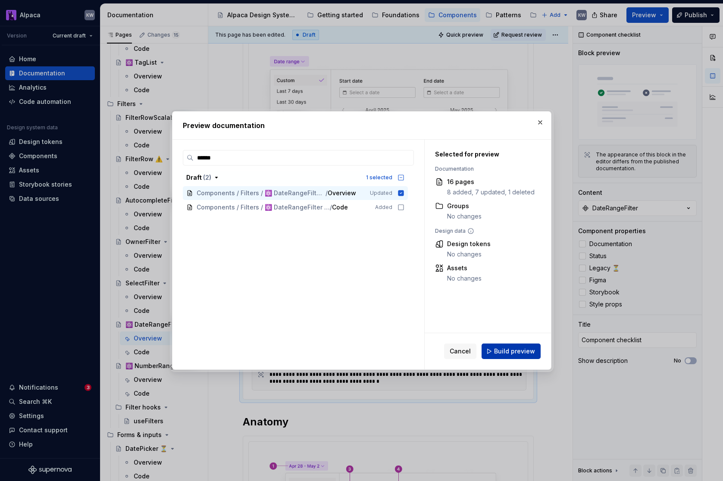
click at [521, 349] on span "Build preview" at bounding box center [514, 351] width 41 height 9
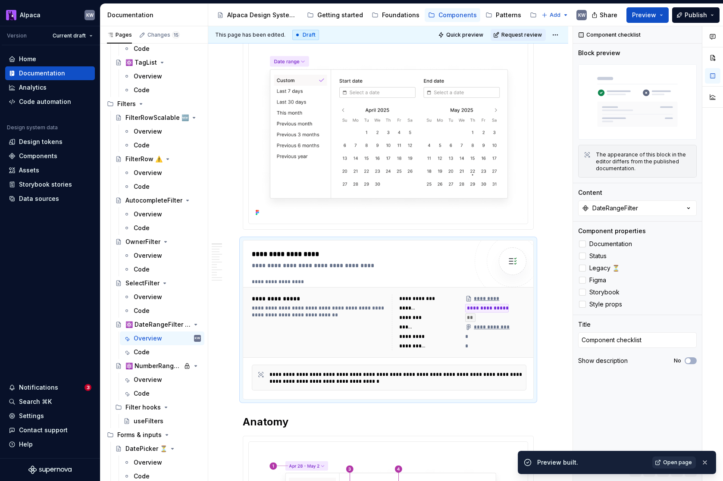
click at [686, 462] on span "Open page" at bounding box center [677, 462] width 29 height 7
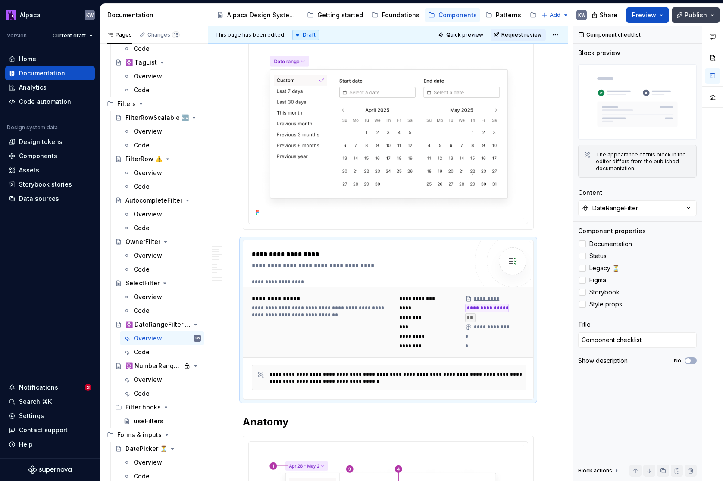
click at [690, 17] on span "Publish" at bounding box center [696, 15] width 22 height 9
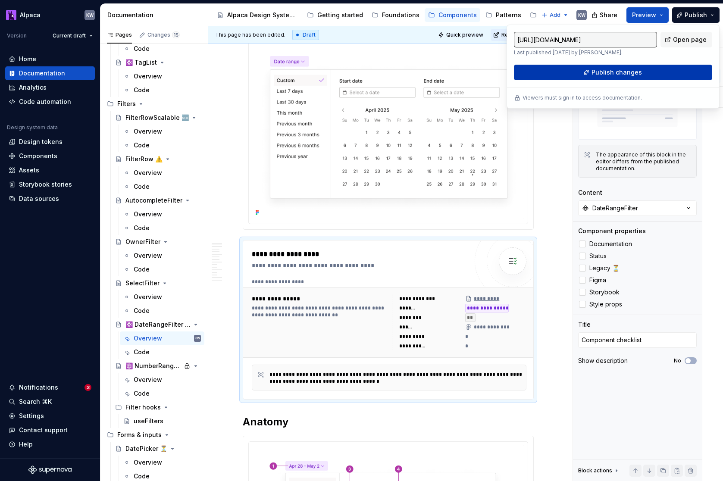
click at [667, 70] on button "Publish changes" at bounding box center [613, 73] width 198 height 16
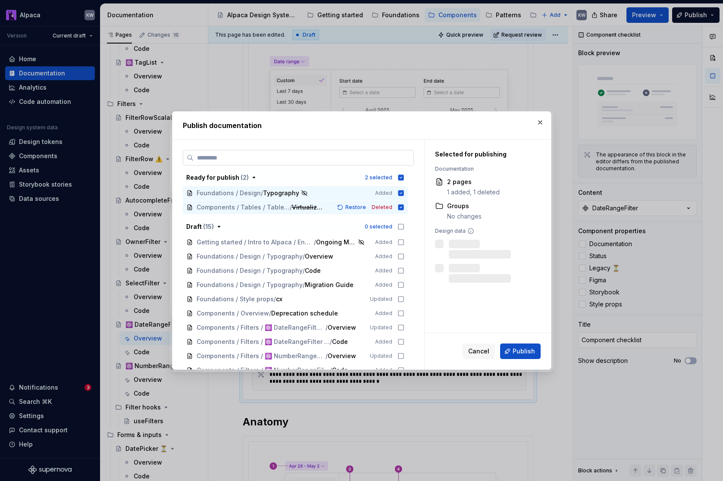
click at [291, 152] on label at bounding box center [298, 158] width 231 height 16
click at [291, 154] on input "search" at bounding box center [304, 158] width 220 height 9
click at [291, 152] on label at bounding box center [298, 158] width 231 height 16
click at [291, 154] on input "search" at bounding box center [304, 158] width 220 height 9
type textarea "*"
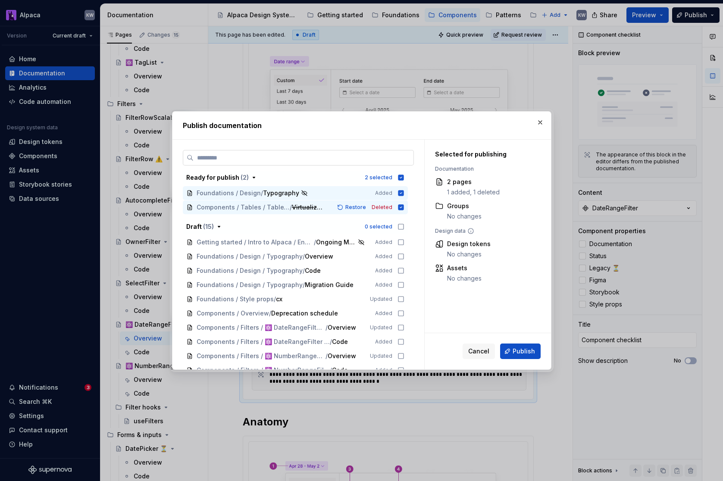
type input "*"
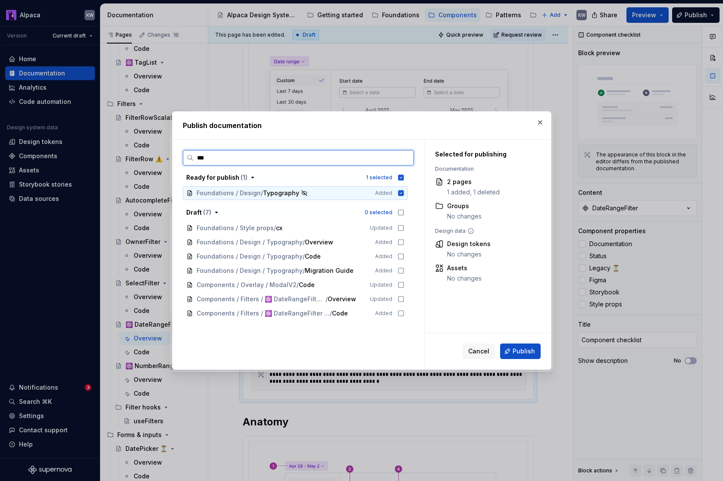
type input "****"
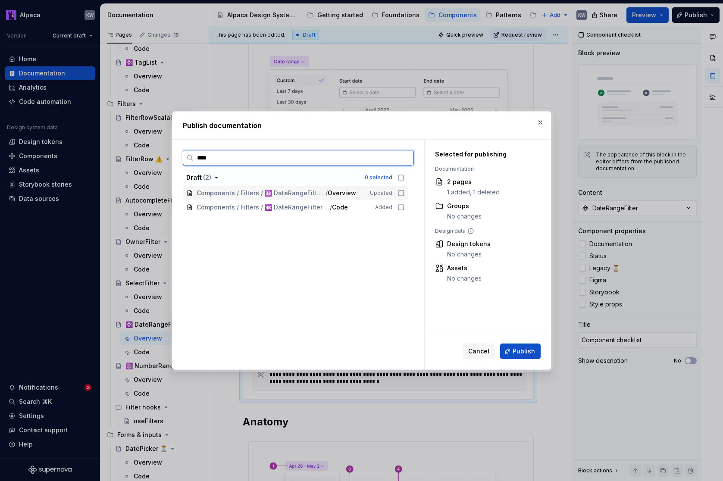
click at [405, 195] on icon at bounding box center [401, 193] width 7 height 7
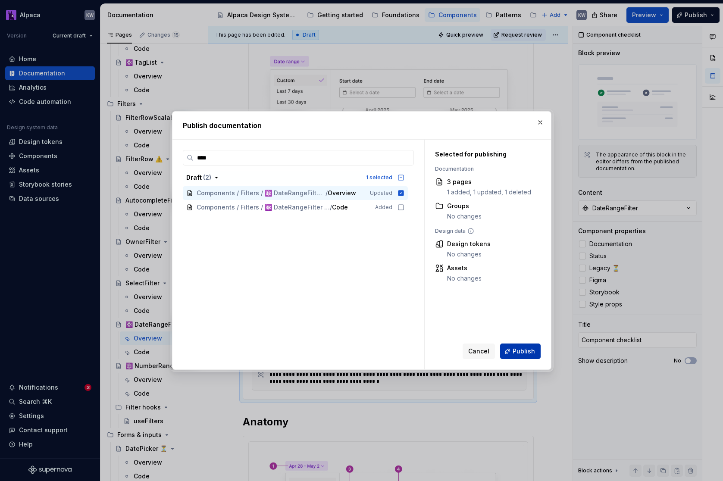
click at [523, 353] on span "Publish" at bounding box center [524, 351] width 22 height 9
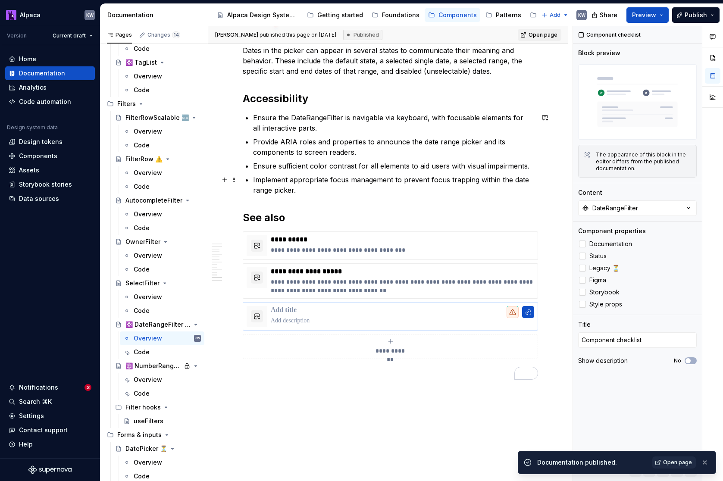
scroll to position [2414, 0]
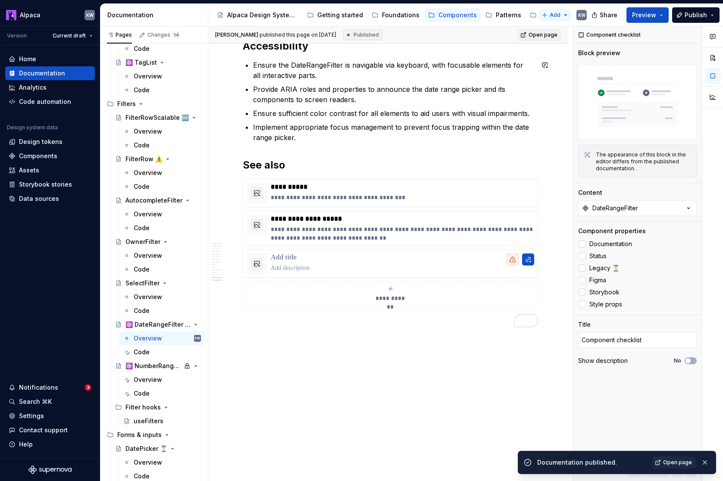
type textarea "*"
